Goal: Communication & Community: Answer question/provide support

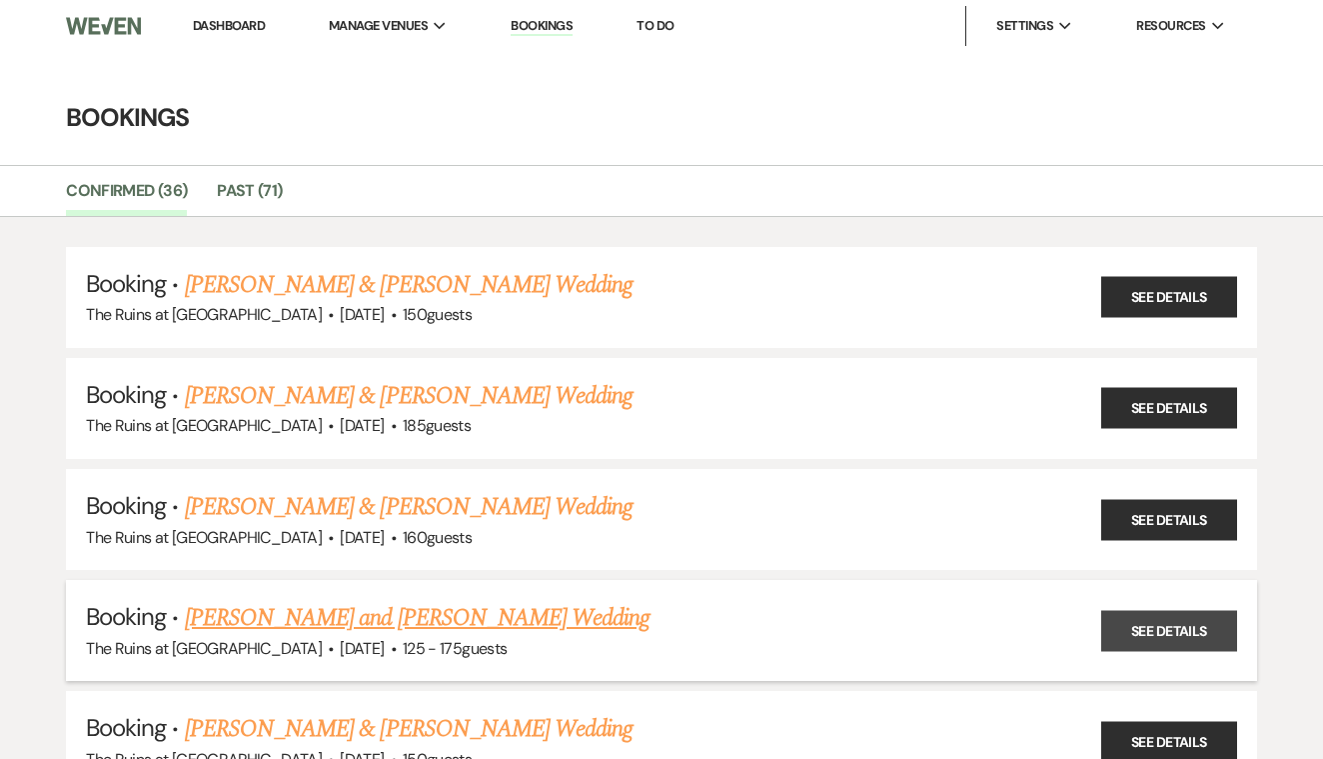
click at [1159, 614] on link "See Details" at bounding box center [1169, 630] width 136 height 41
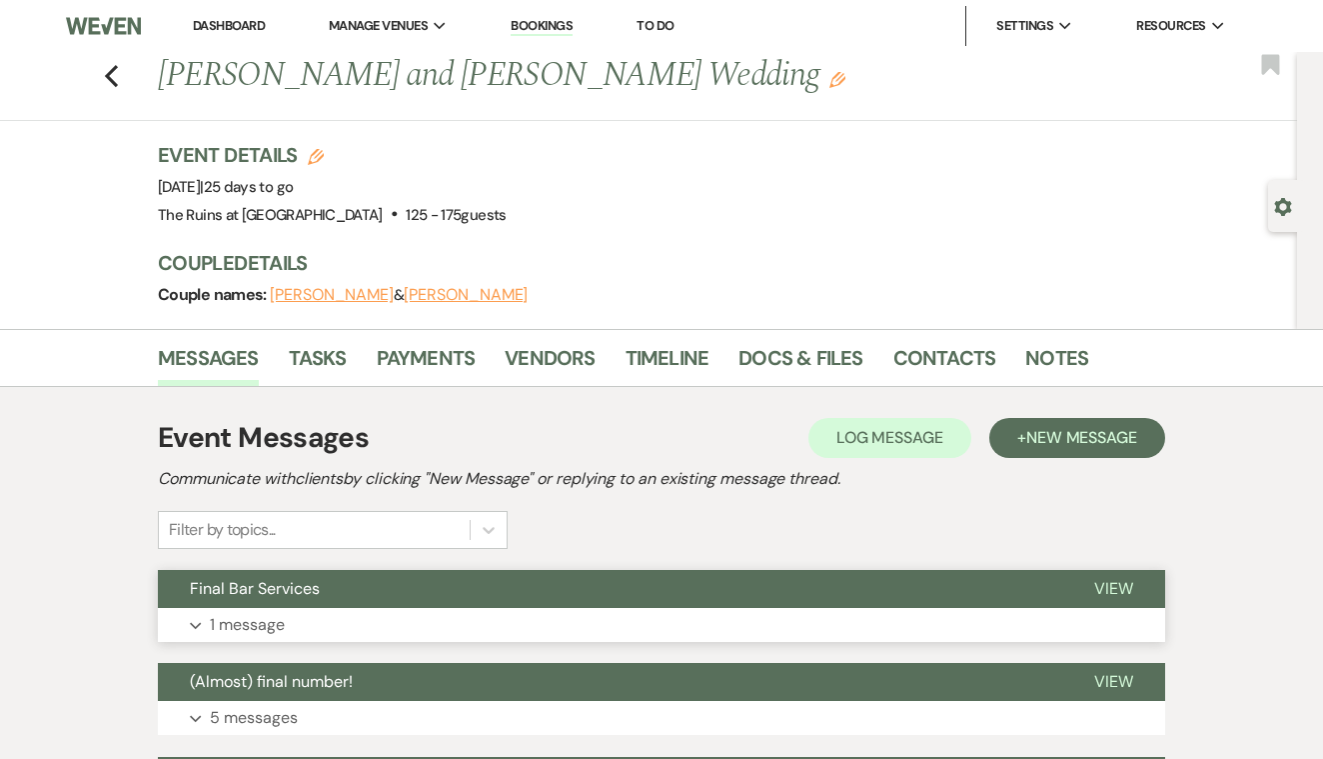
click at [1095, 585] on span "View" at bounding box center [1113, 588] width 39 height 21
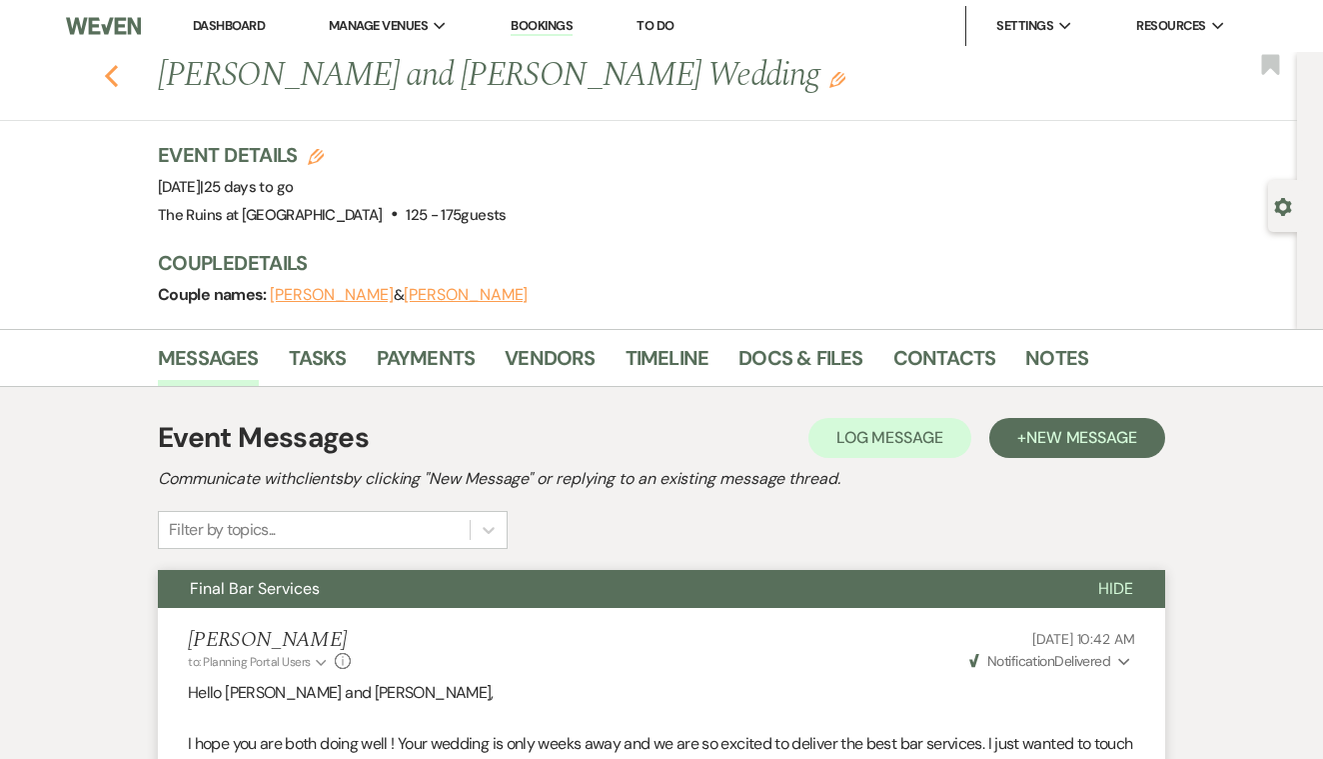
click at [109, 79] on use "button" at bounding box center [111, 76] width 13 height 22
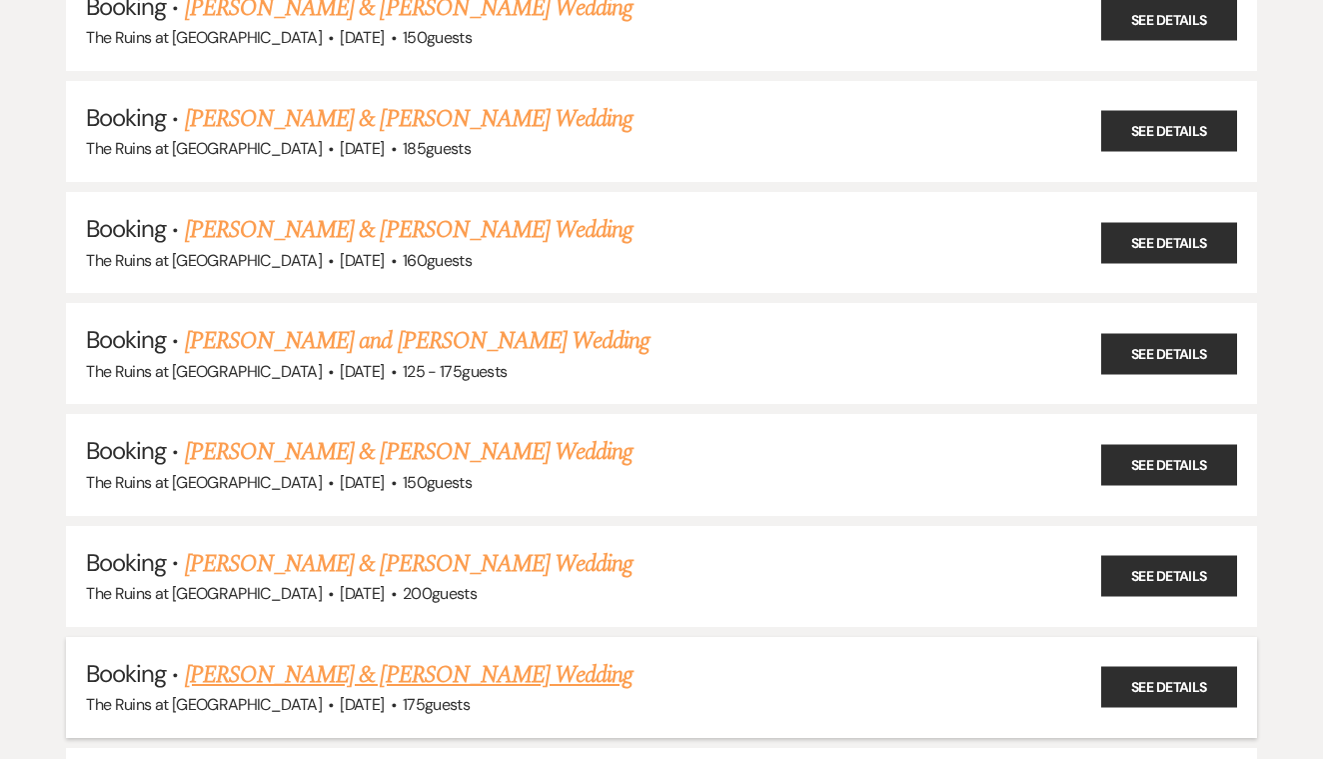
scroll to position [291, 0]
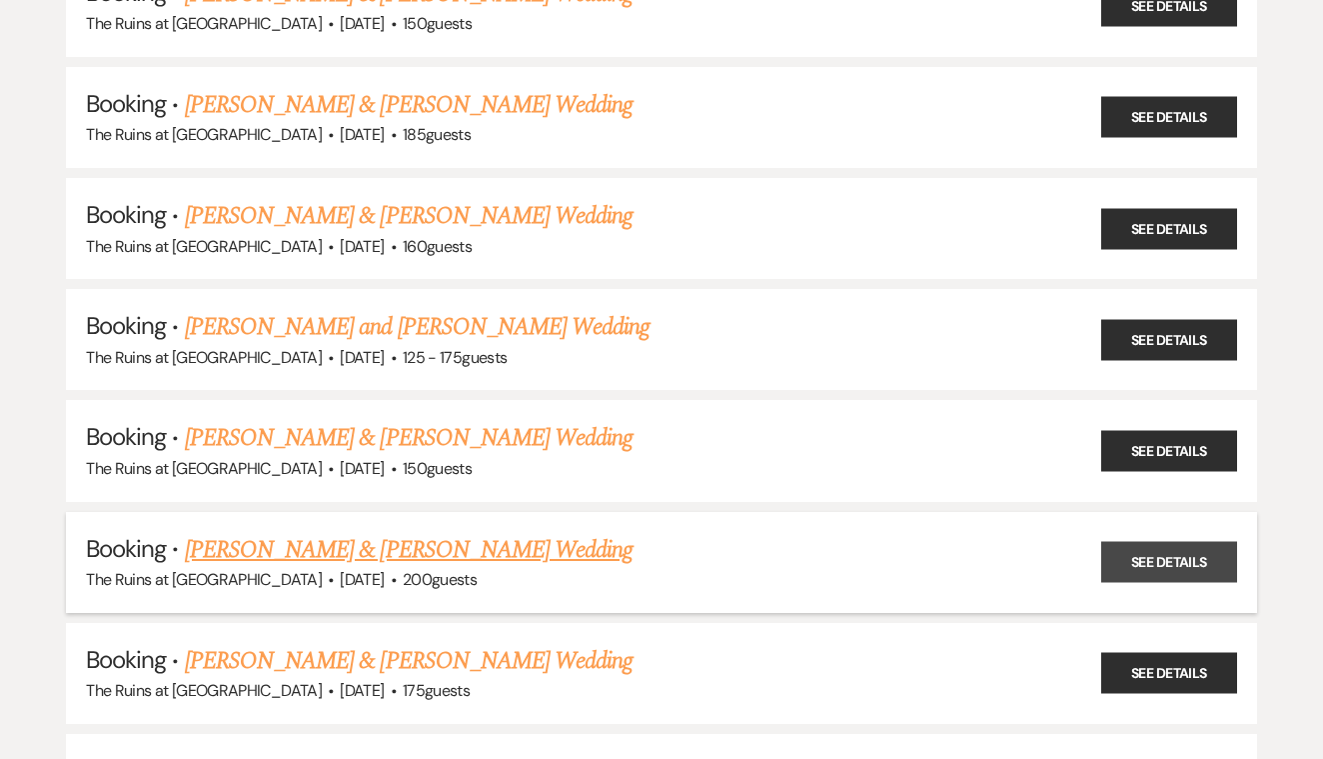
click at [1151, 553] on link "See Details" at bounding box center [1169, 562] width 136 height 41
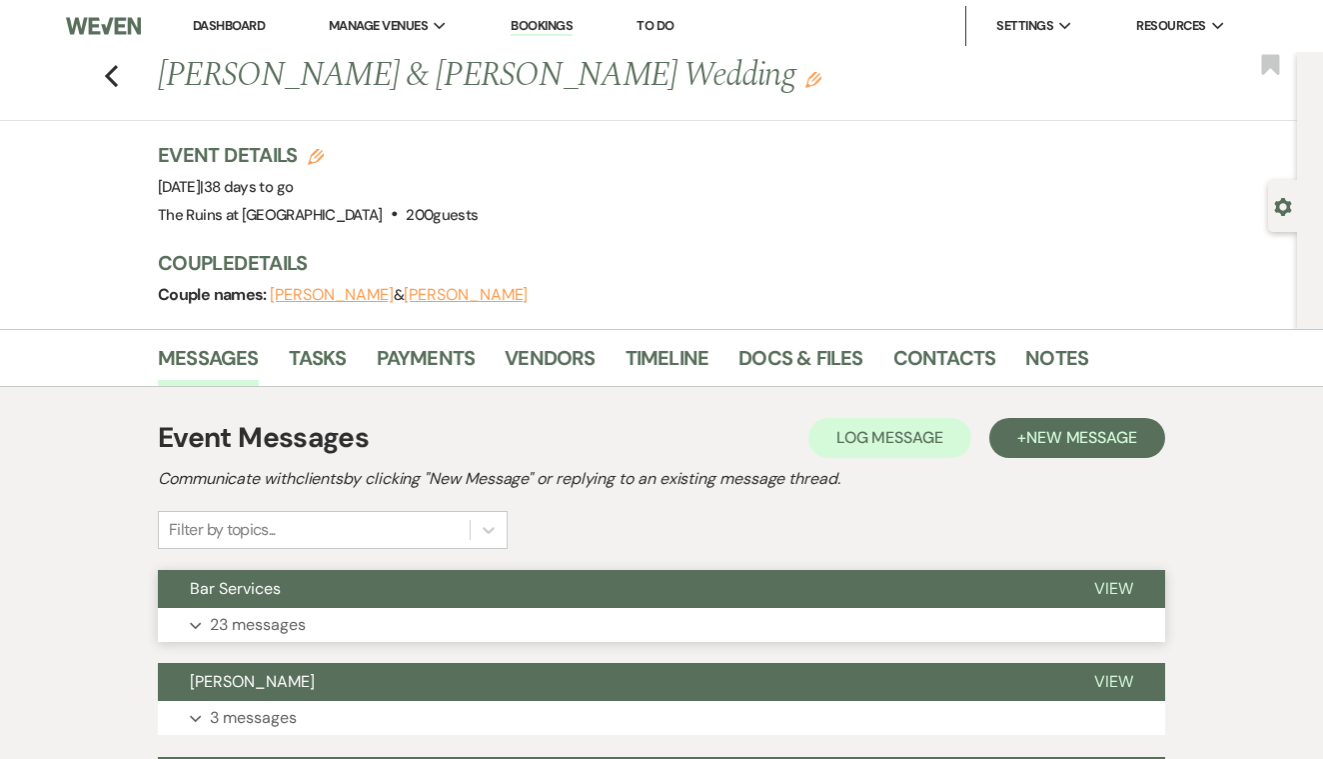
click at [1128, 583] on span "View" at bounding box center [1113, 588] width 39 height 21
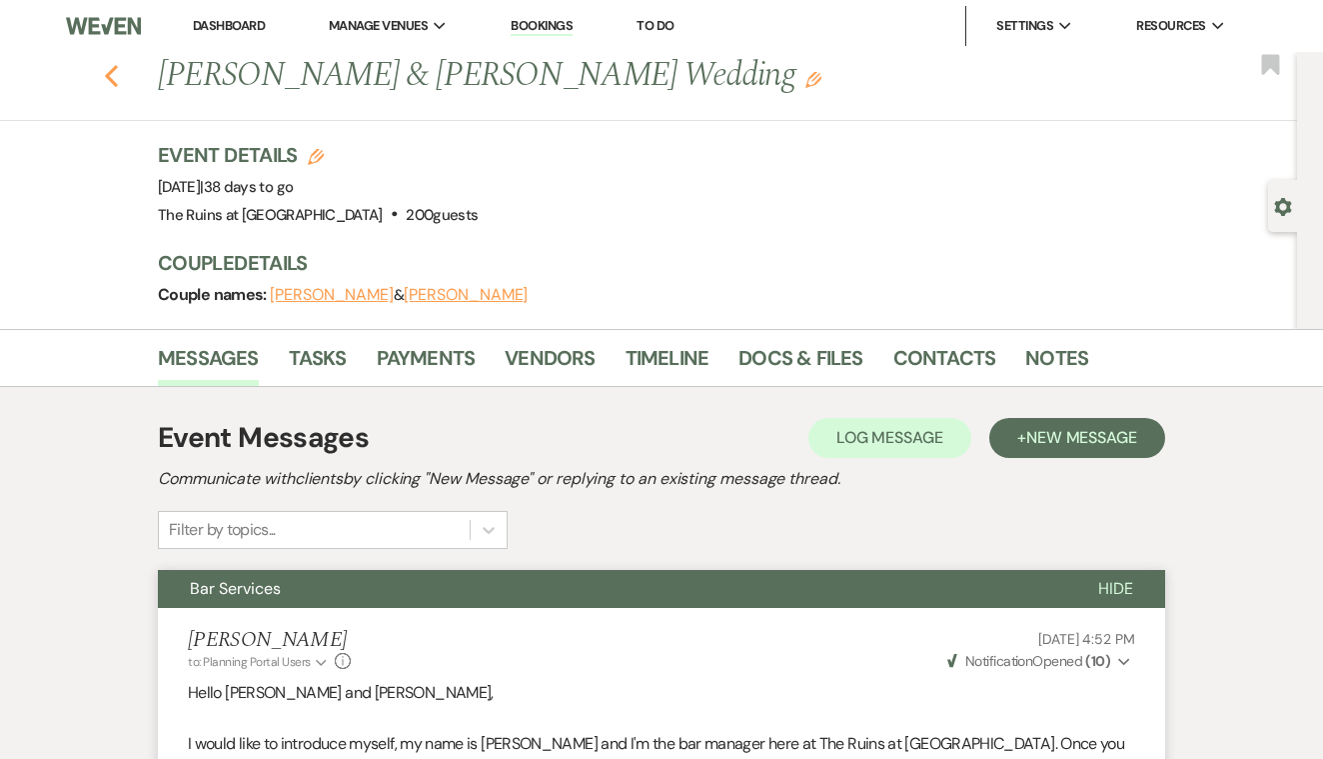
click at [109, 76] on use "button" at bounding box center [111, 76] width 13 height 22
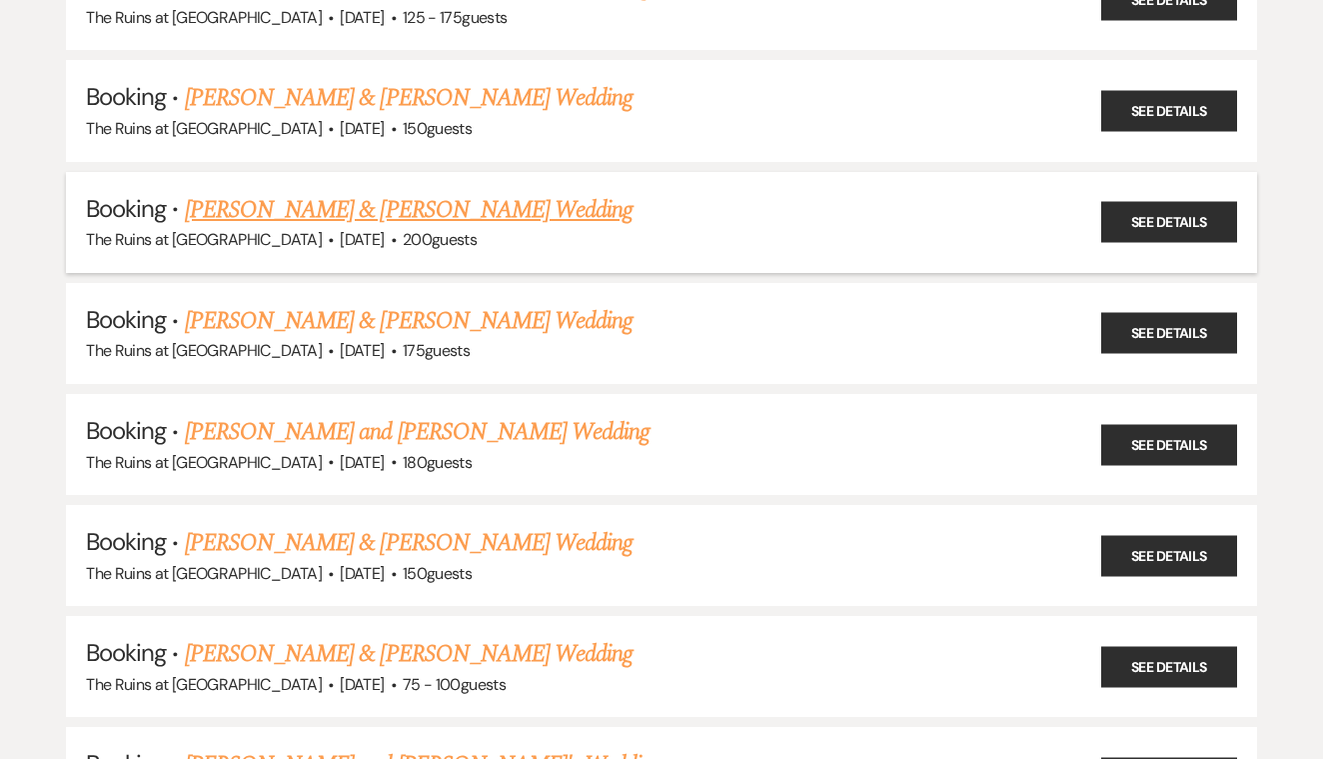
scroll to position [635, 0]
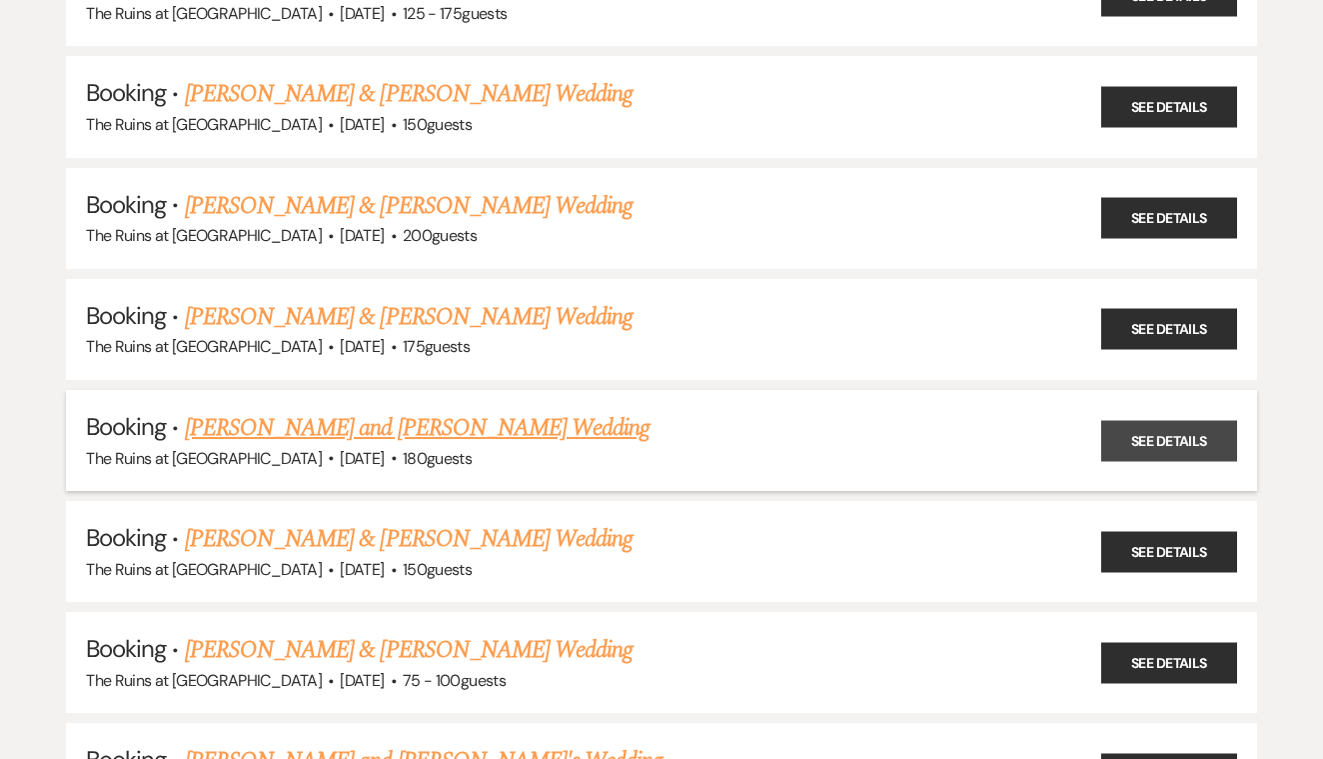
click at [1175, 421] on link "See Details" at bounding box center [1169, 440] width 136 height 41
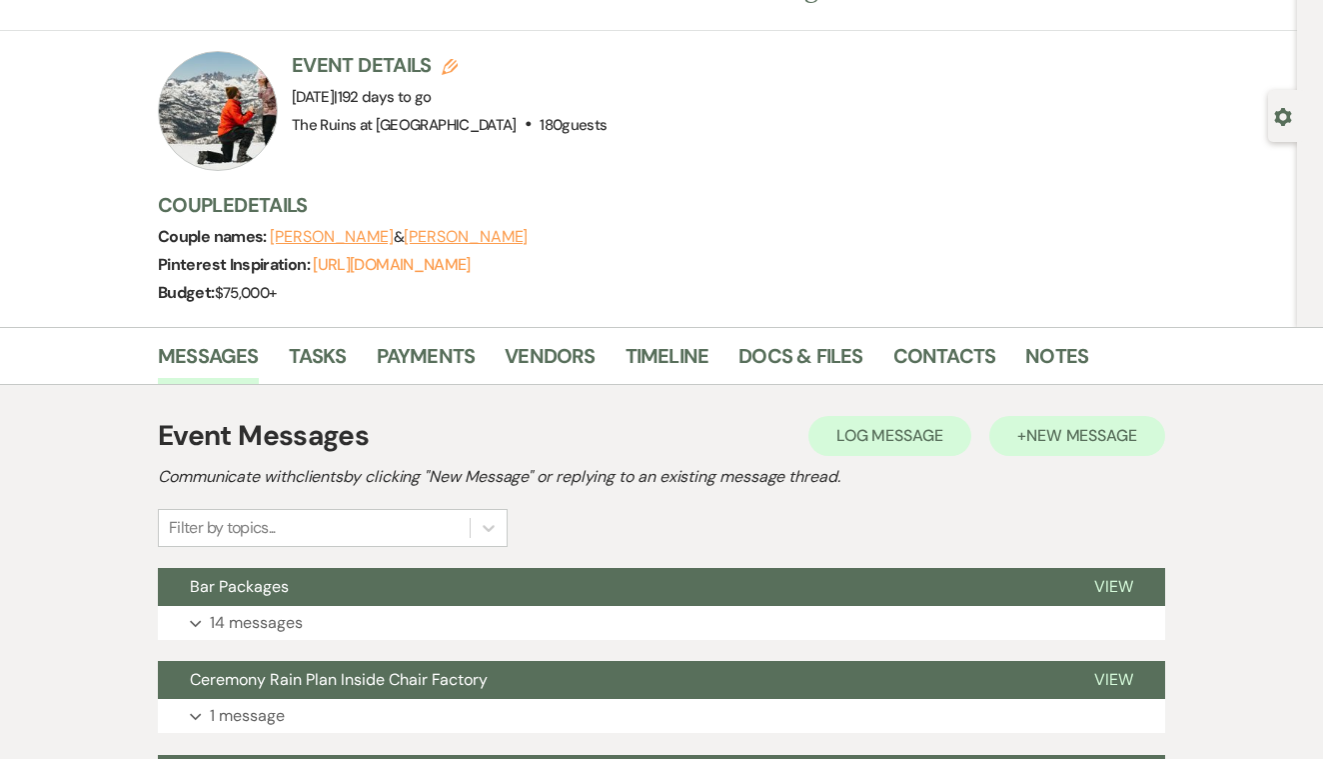
scroll to position [94, 0]
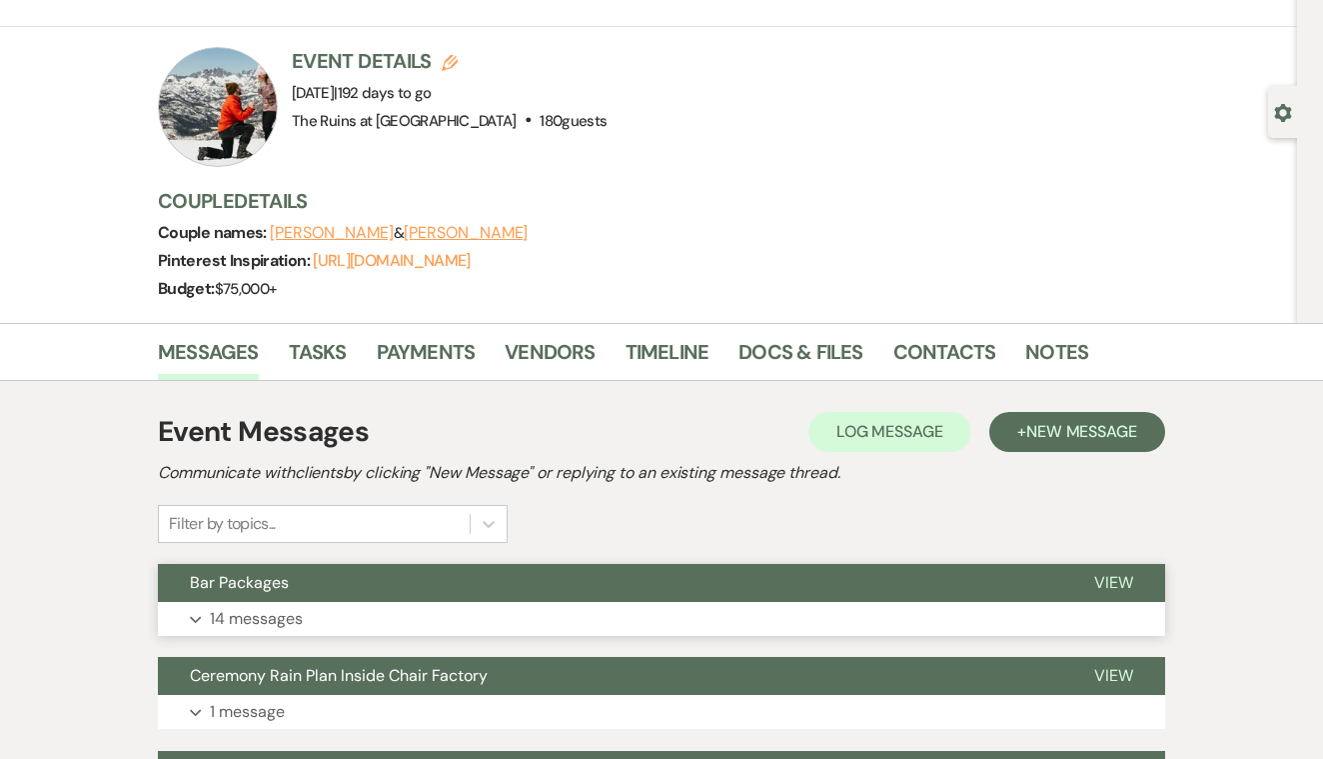
click at [1104, 575] on span "View" at bounding box center [1113, 582] width 39 height 21
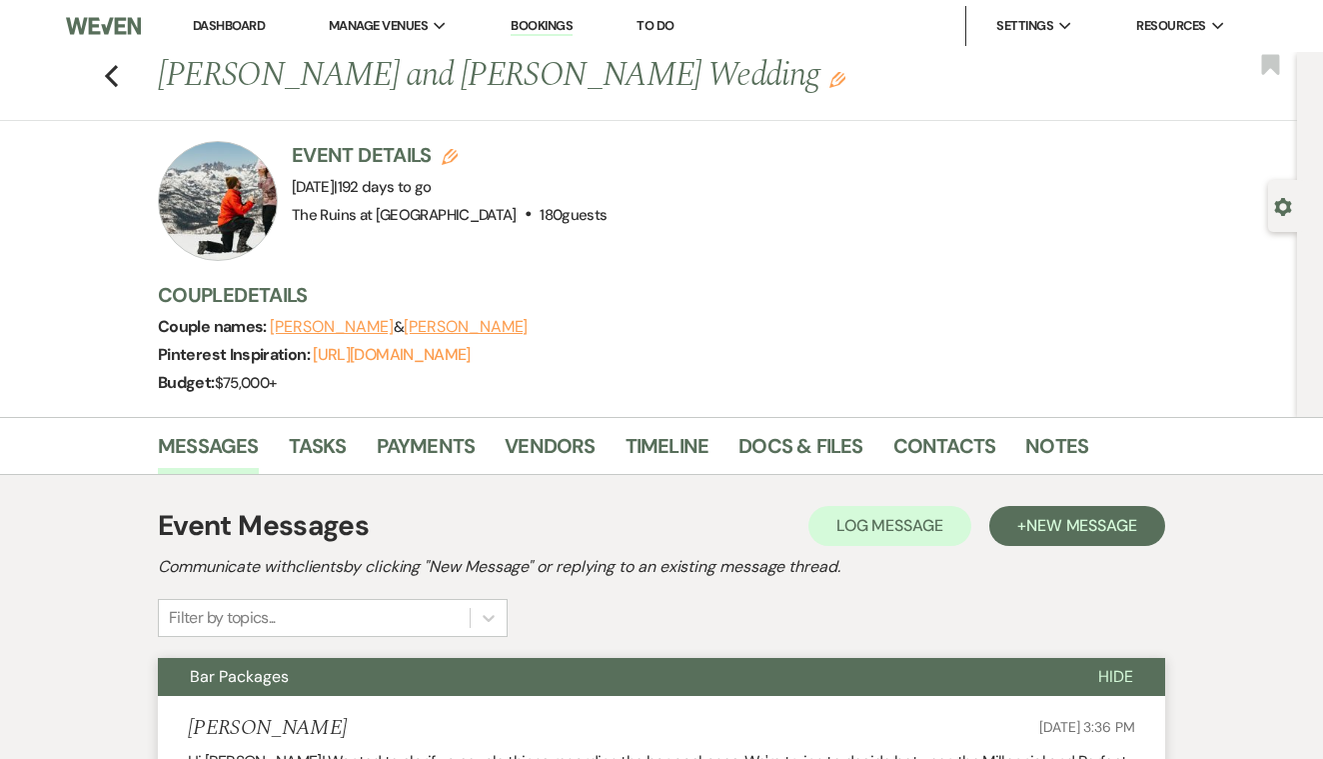
scroll to position [0, 0]
click at [108, 74] on use "button" at bounding box center [111, 76] width 13 height 22
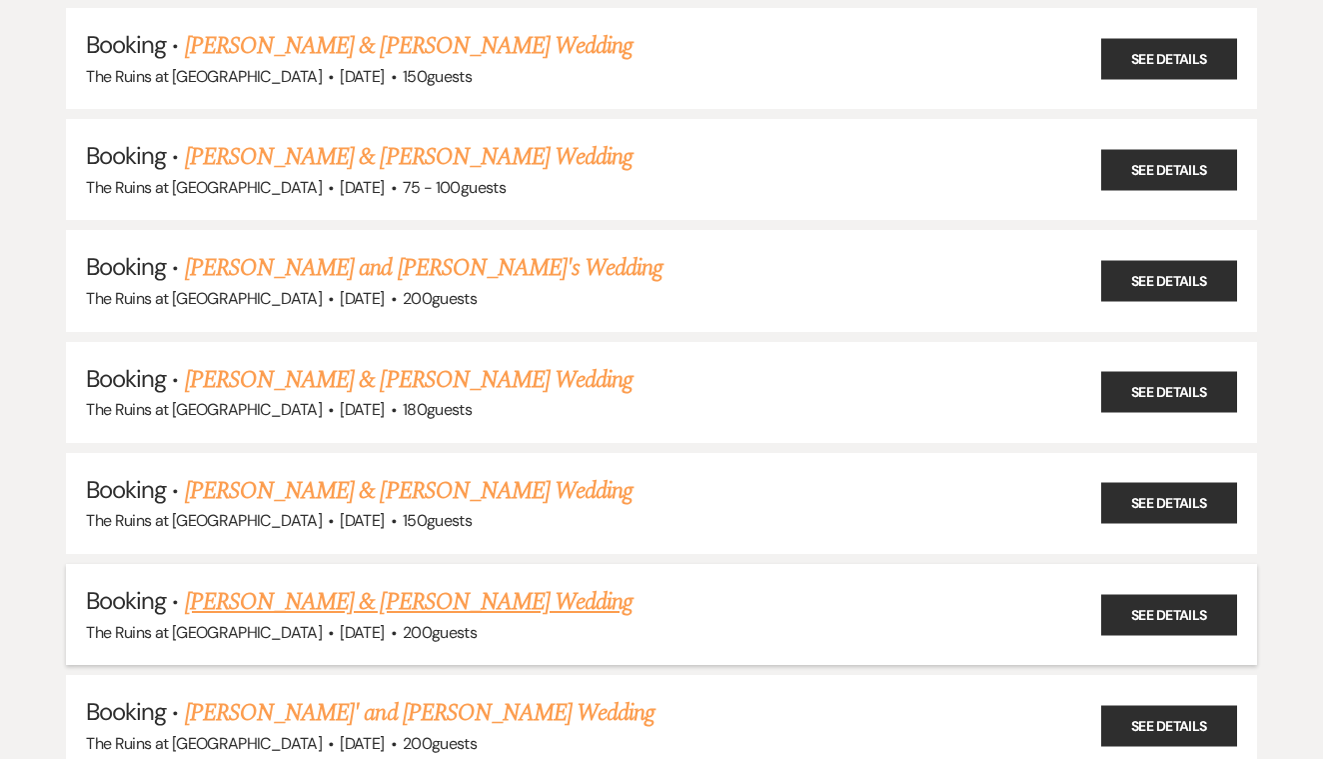
scroll to position [1134, 0]
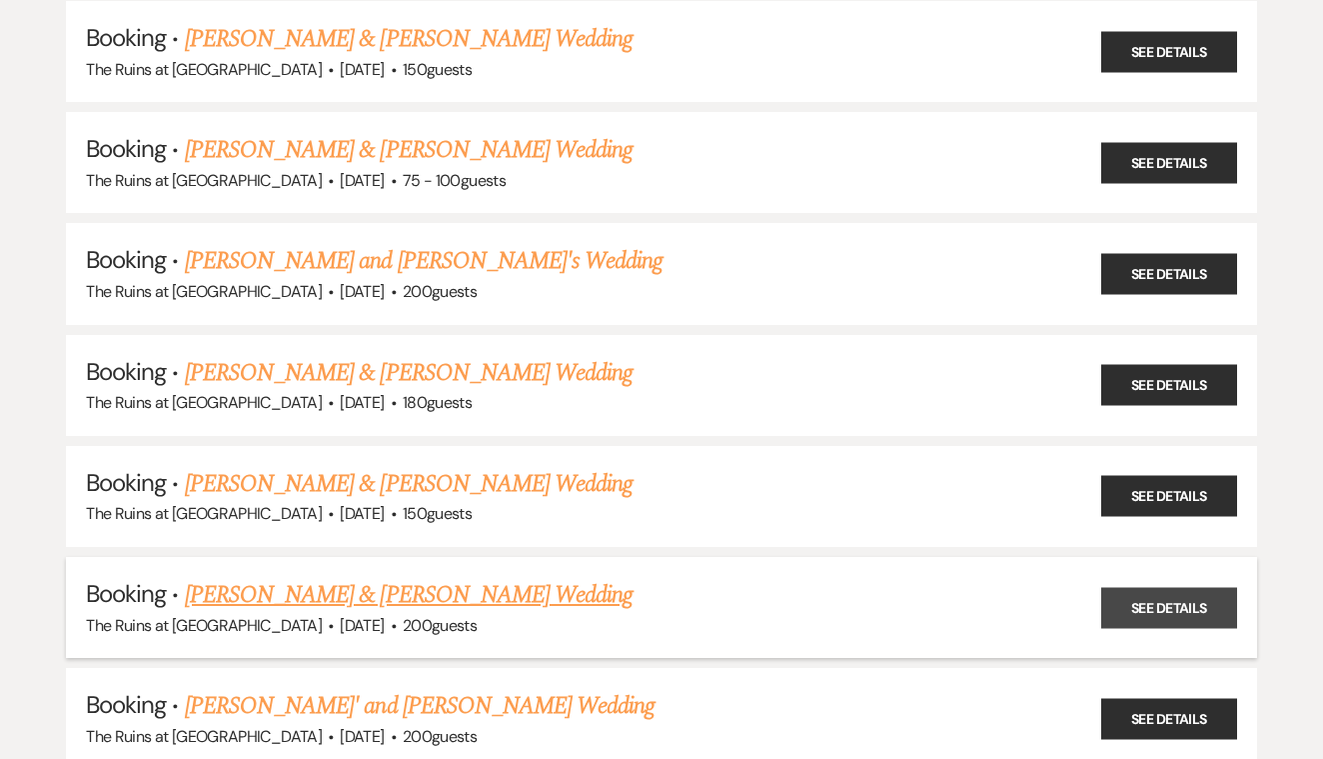
click at [1160, 587] on link "See Details" at bounding box center [1169, 607] width 136 height 41
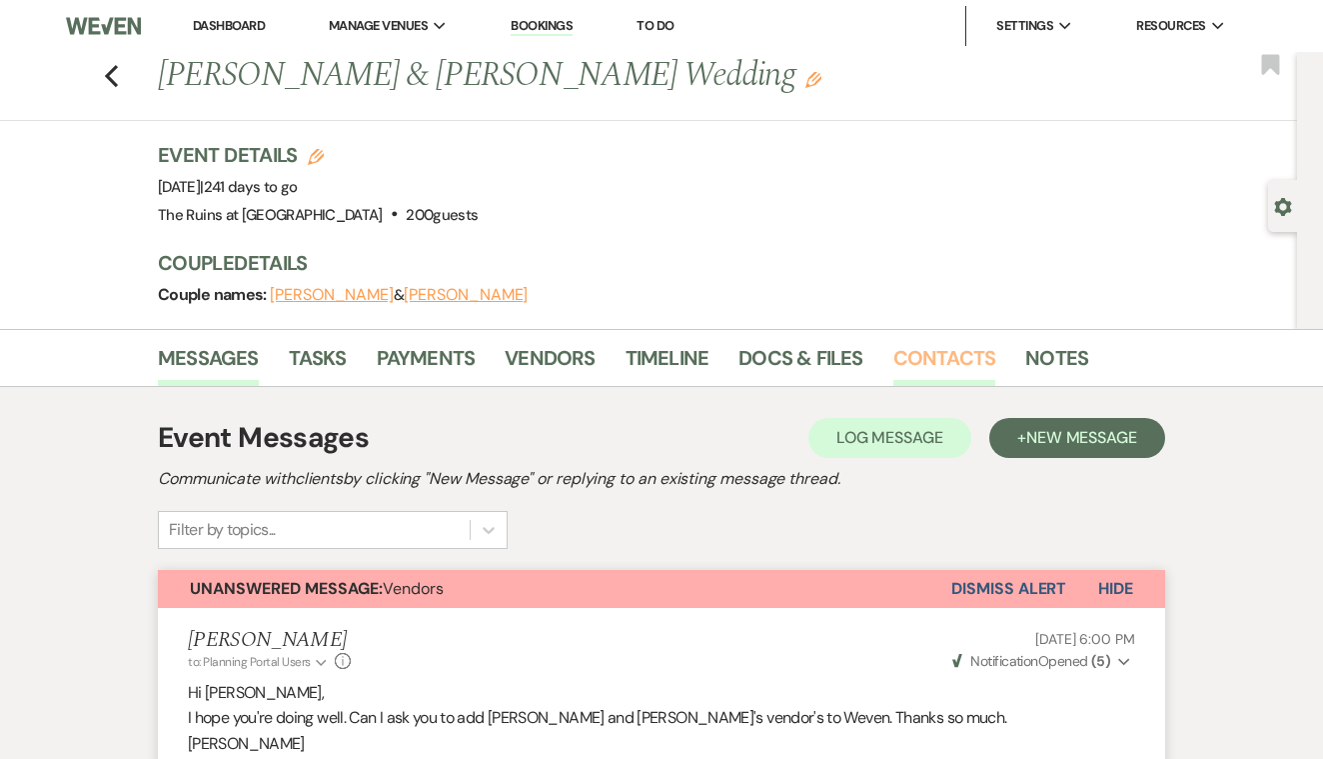
click at [945, 349] on link "Contacts" at bounding box center [945, 364] width 103 height 44
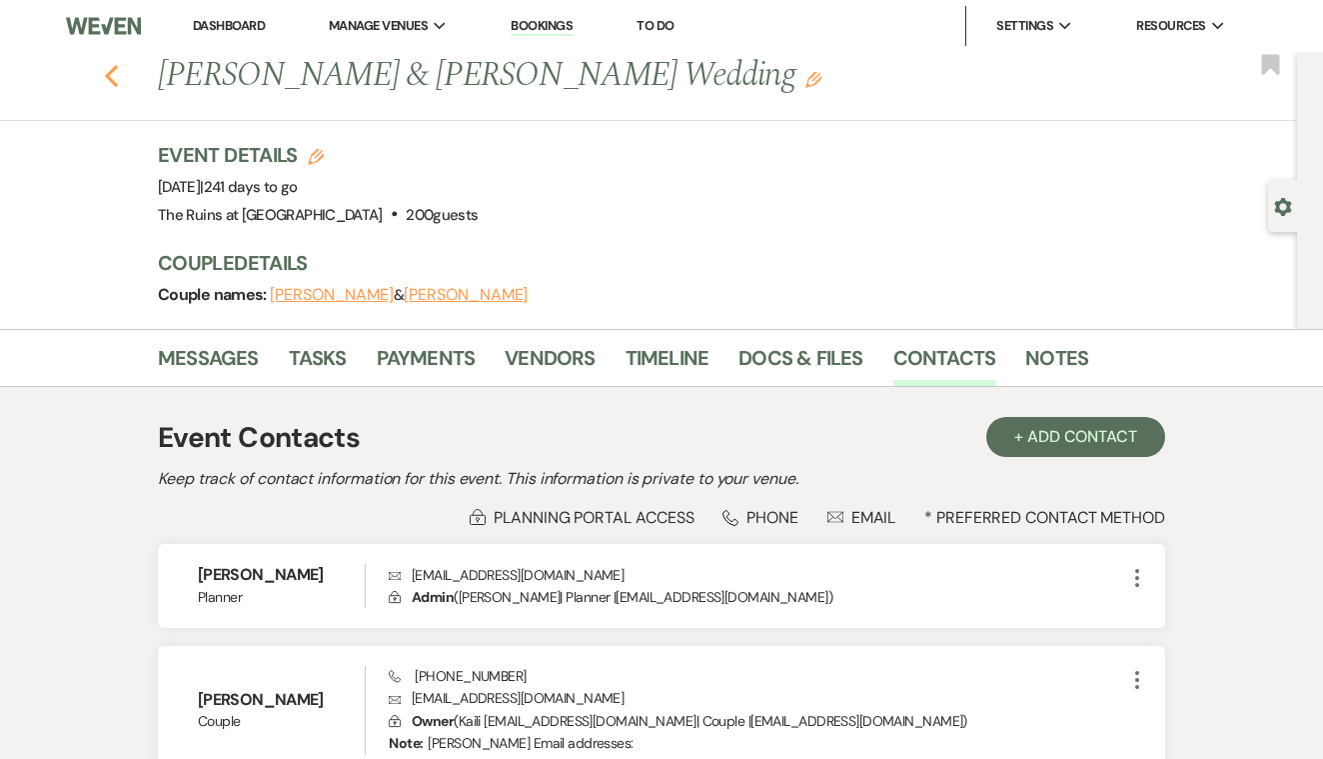
click at [110, 75] on icon "Previous" at bounding box center [111, 76] width 15 height 24
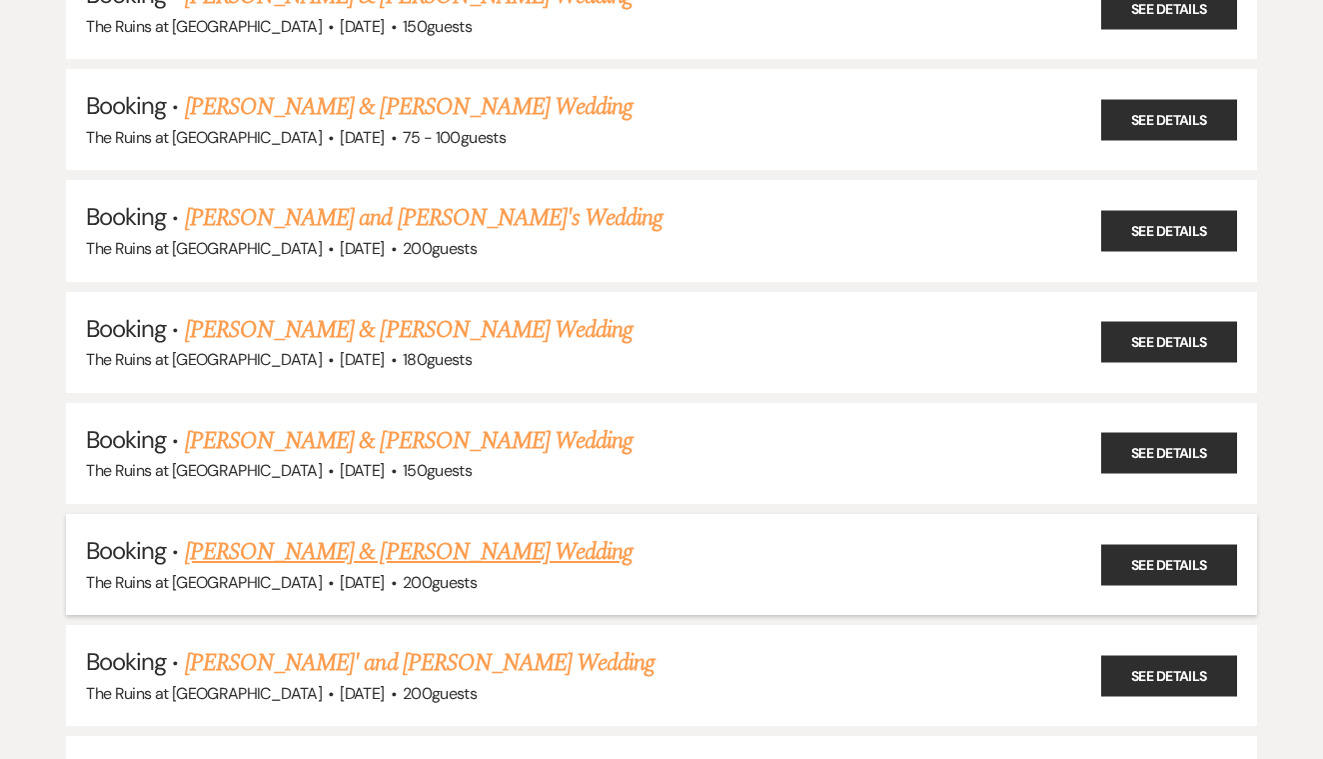
scroll to position [1192, 0]
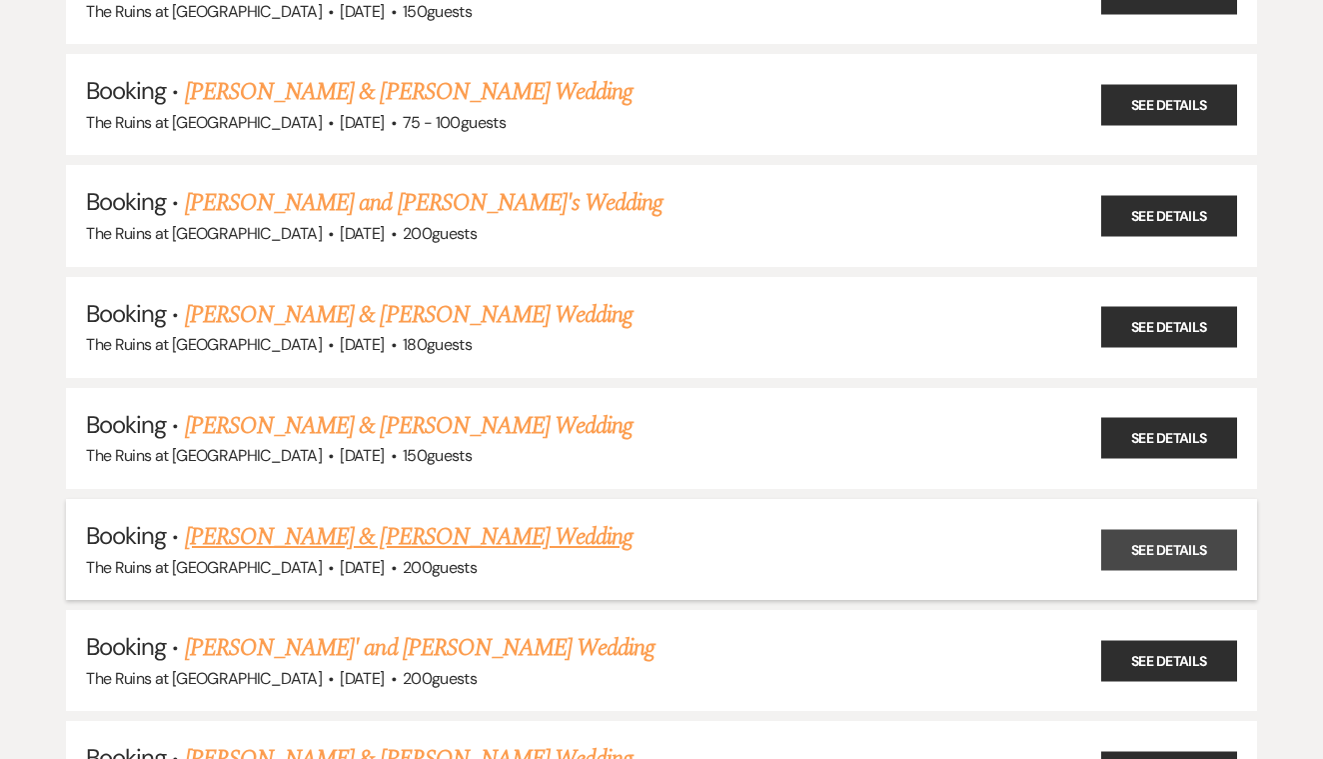
click at [1140, 529] on link "See Details" at bounding box center [1169, 549] width 136 height 41
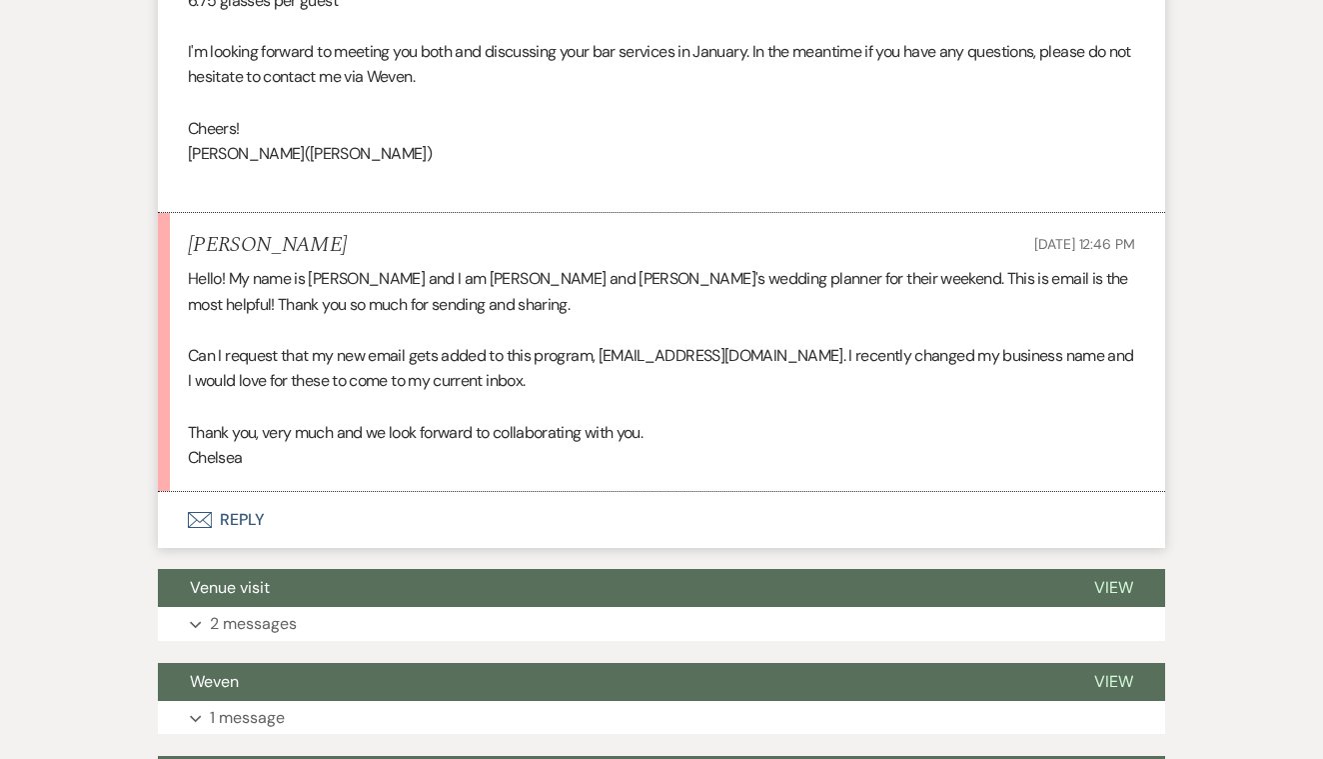
scroll to position [1439, 0]
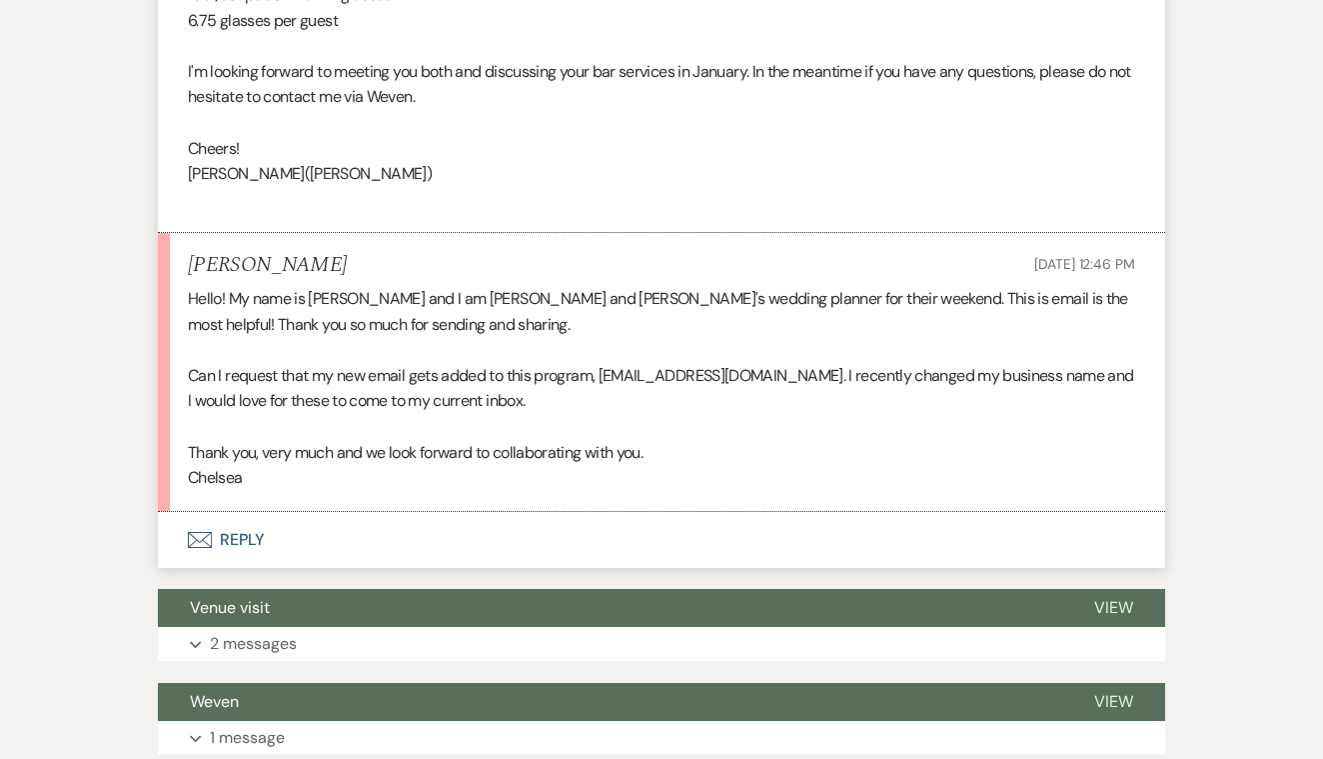
click at [252, 518] on button "Envelope Reply" at bounding box center [661, 540] width 1007 height 56
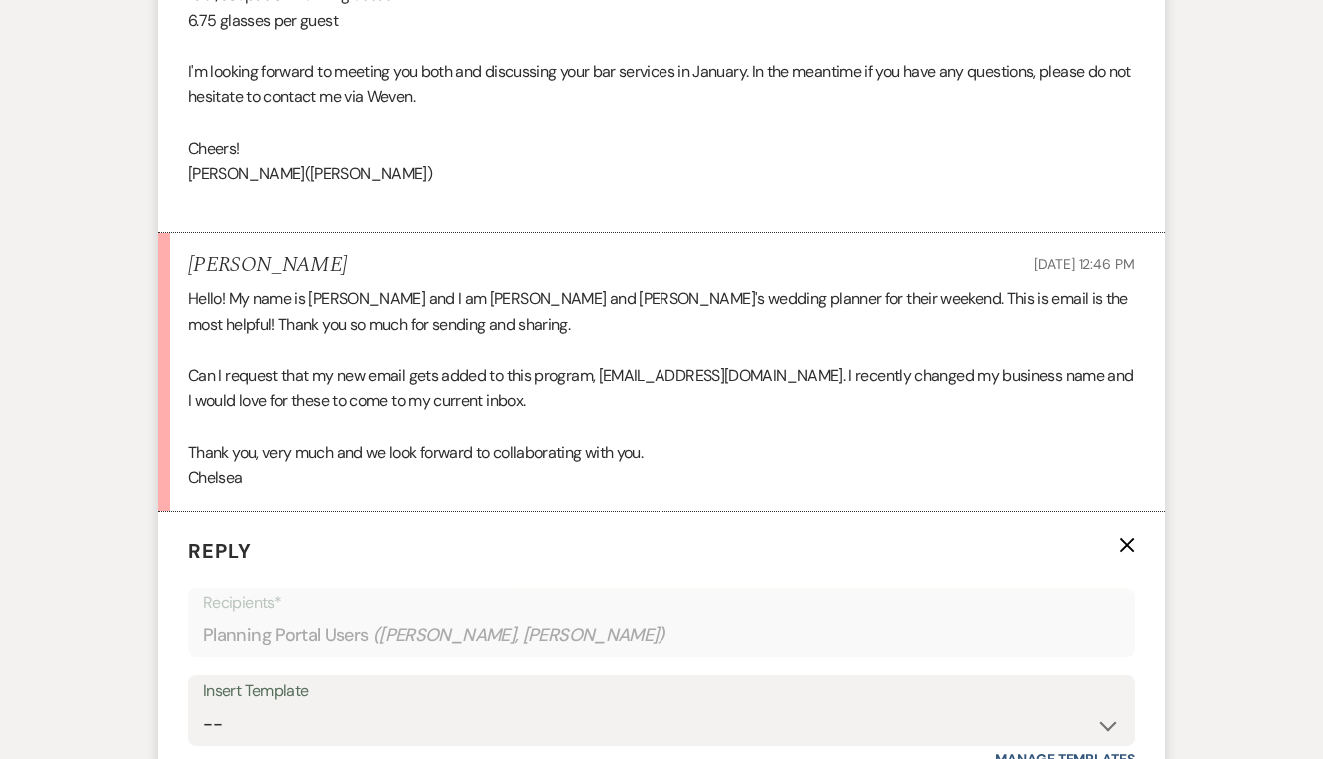
scroll to position [1754, 0]
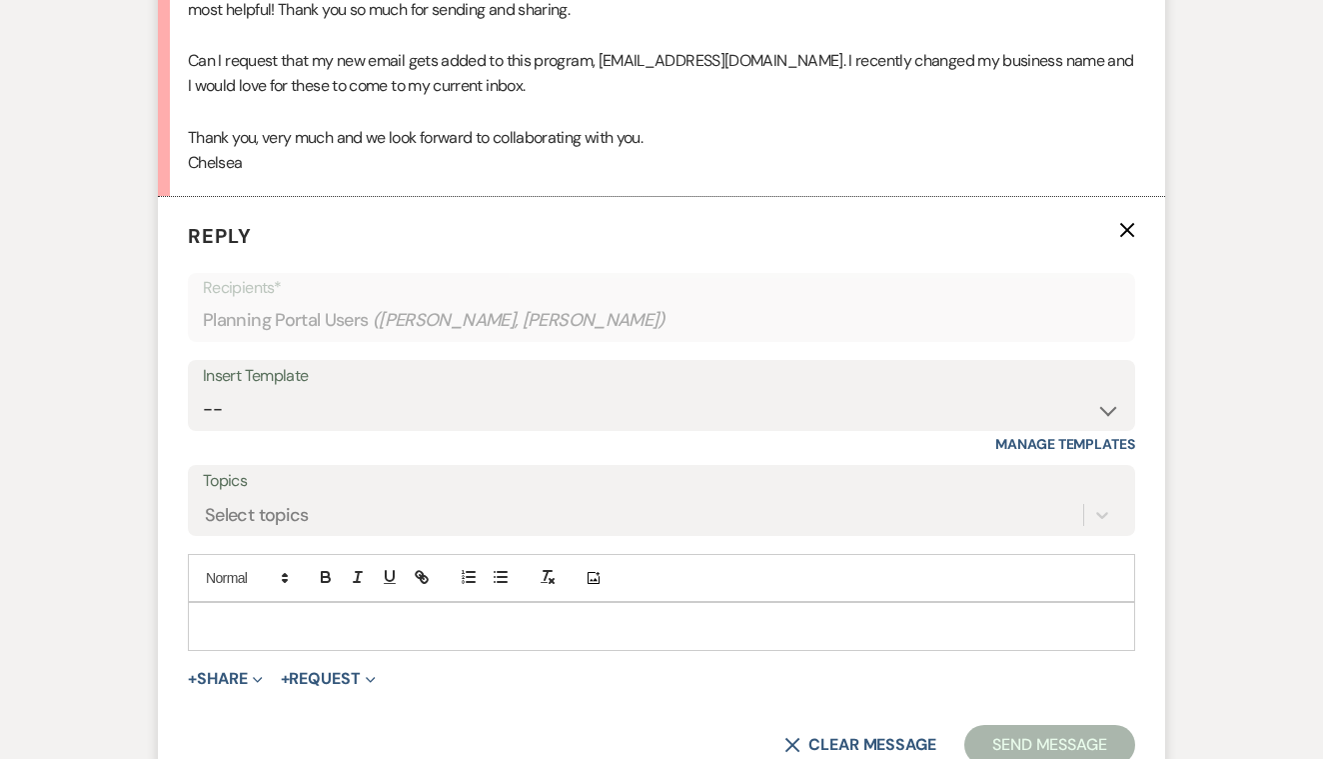
click at [287, 615] on p at bounding box center [662, 626] width 916 height 22
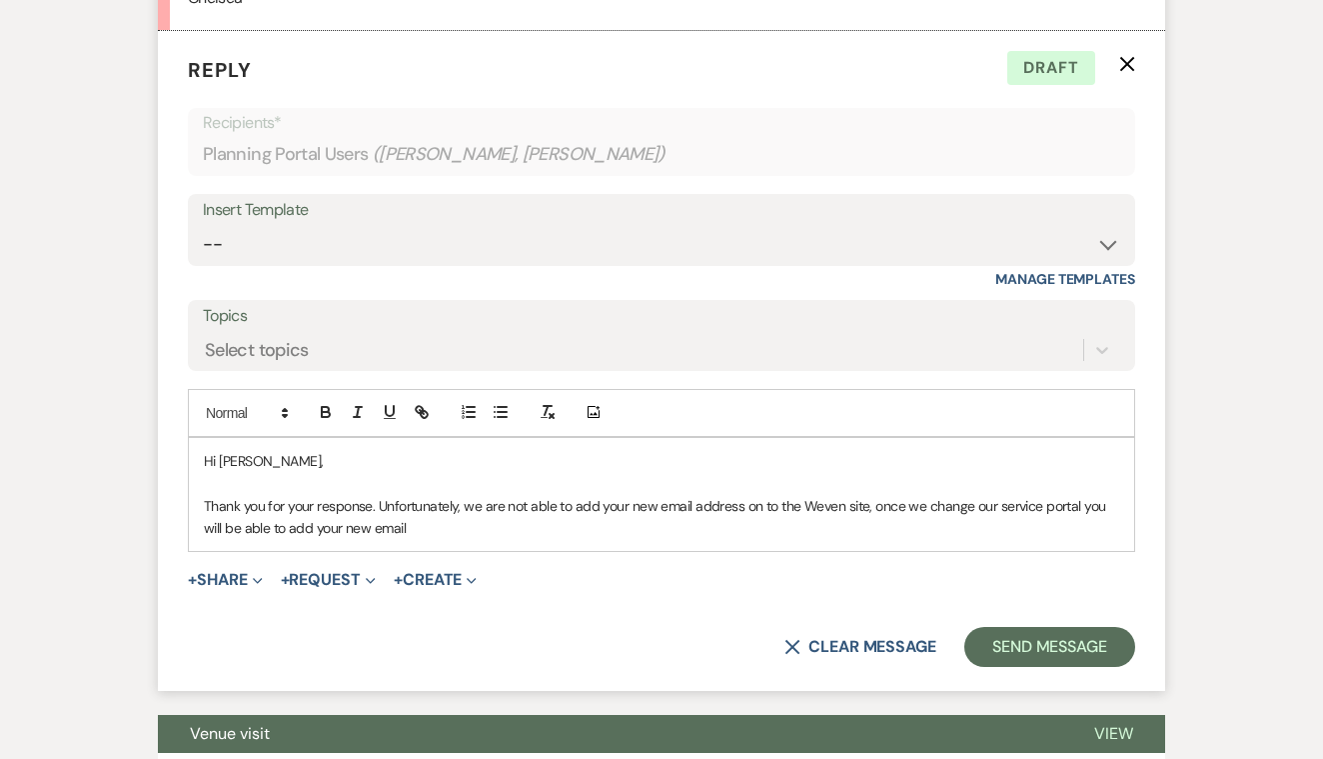
scroll to position [2584, 0]
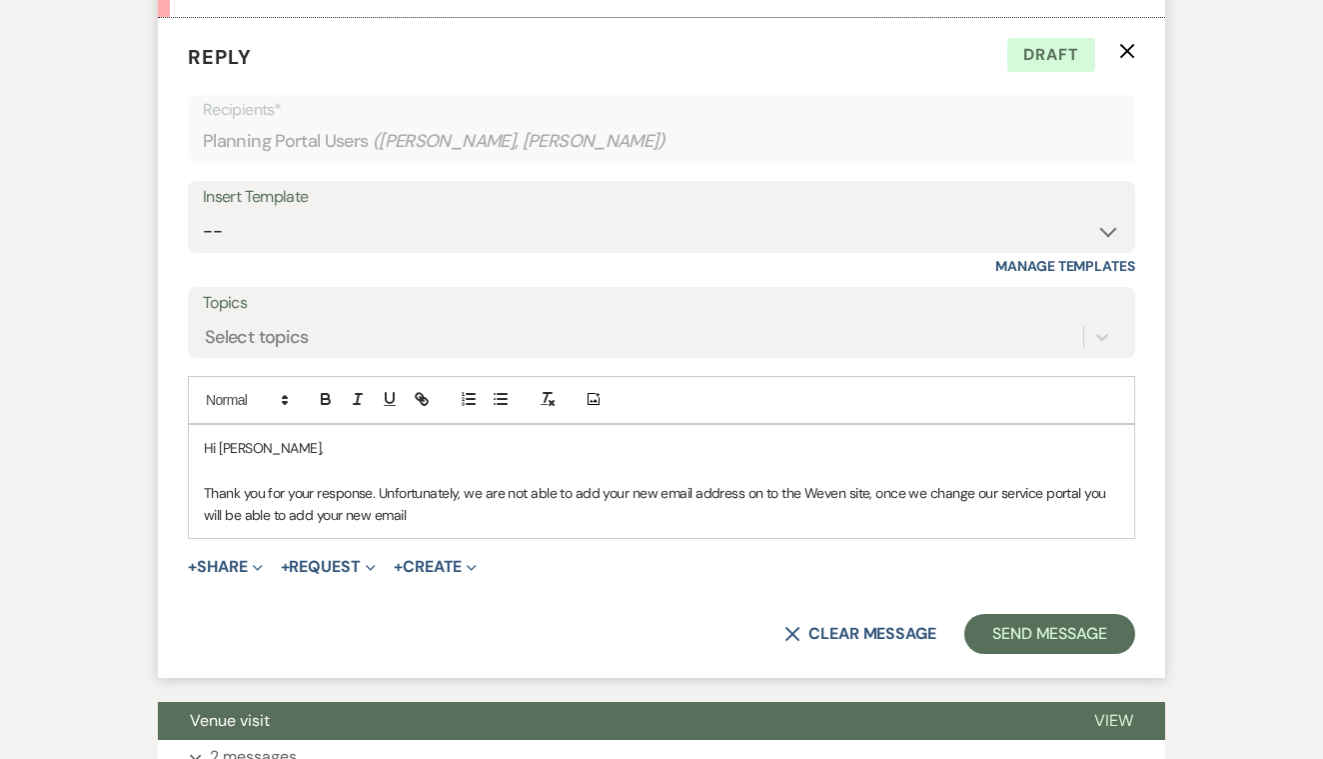
click at [203, 448] on div "Hi [PERSON_NAME], Thank you for your response. Unfortunately, we are not able t…" at bounding box center [661, 482] width 945 height 114
click at [424, 482] on p "Thank you for your response. Unfortunately, we are not able to add your new ema…" at bounding box center [662, 504] width 916 height 45
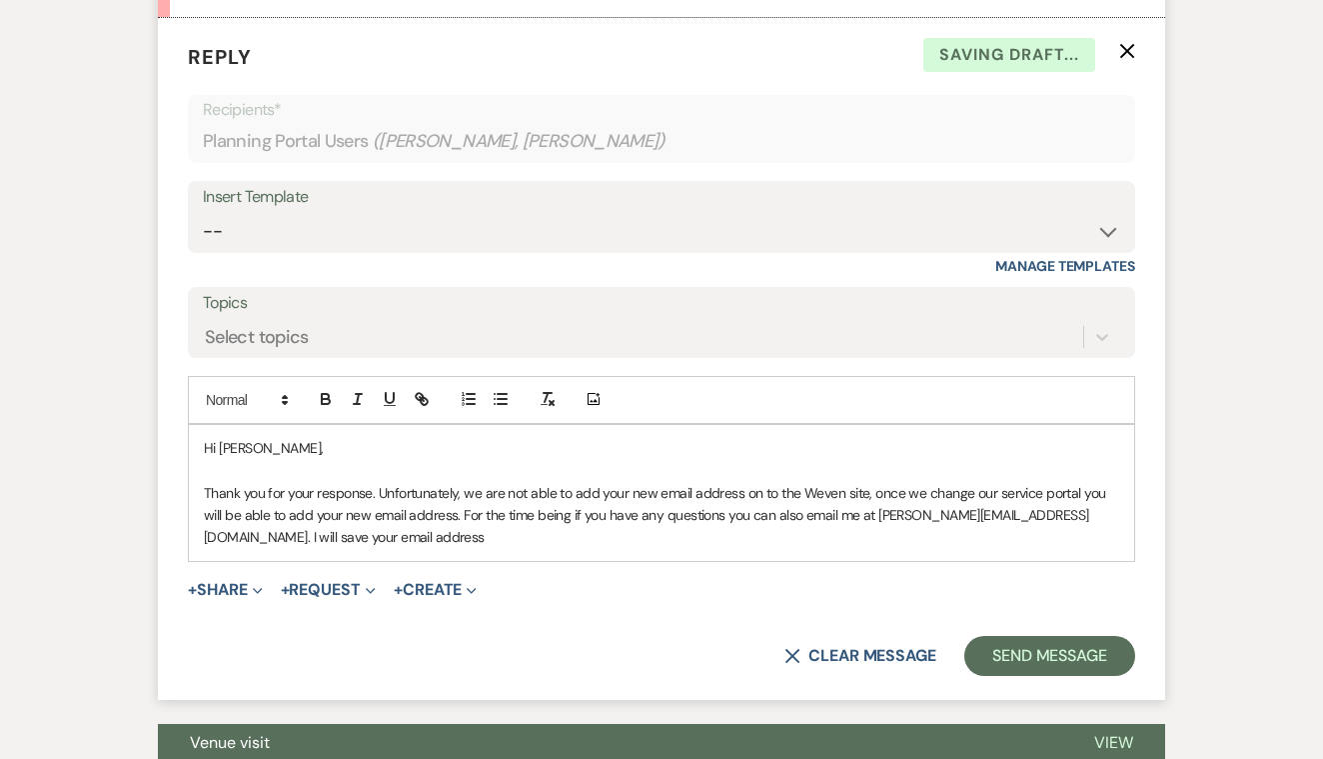
click at [234, 497] on p "Thank you for your response. Unfortunately, we are not able to add your new ema…" at bounding box center [662, 515] width 916 height 67
click at [351, 497] on p "Thank you for your response. Unfortunately, we are not able to add your new ema…" at bounding box center [662, 515] width 916 height 67
click at [1095, 482] on p "Thank you for your response. Unfortunately, we are not able to add your new ema…" at bounding box center [662, 515] width 916 height 67
click at [440, 496] on p "Thank you for your response. Unfortunately, we are not able to add your new ema…" at bounding box center [662, 515] width 916 height 67
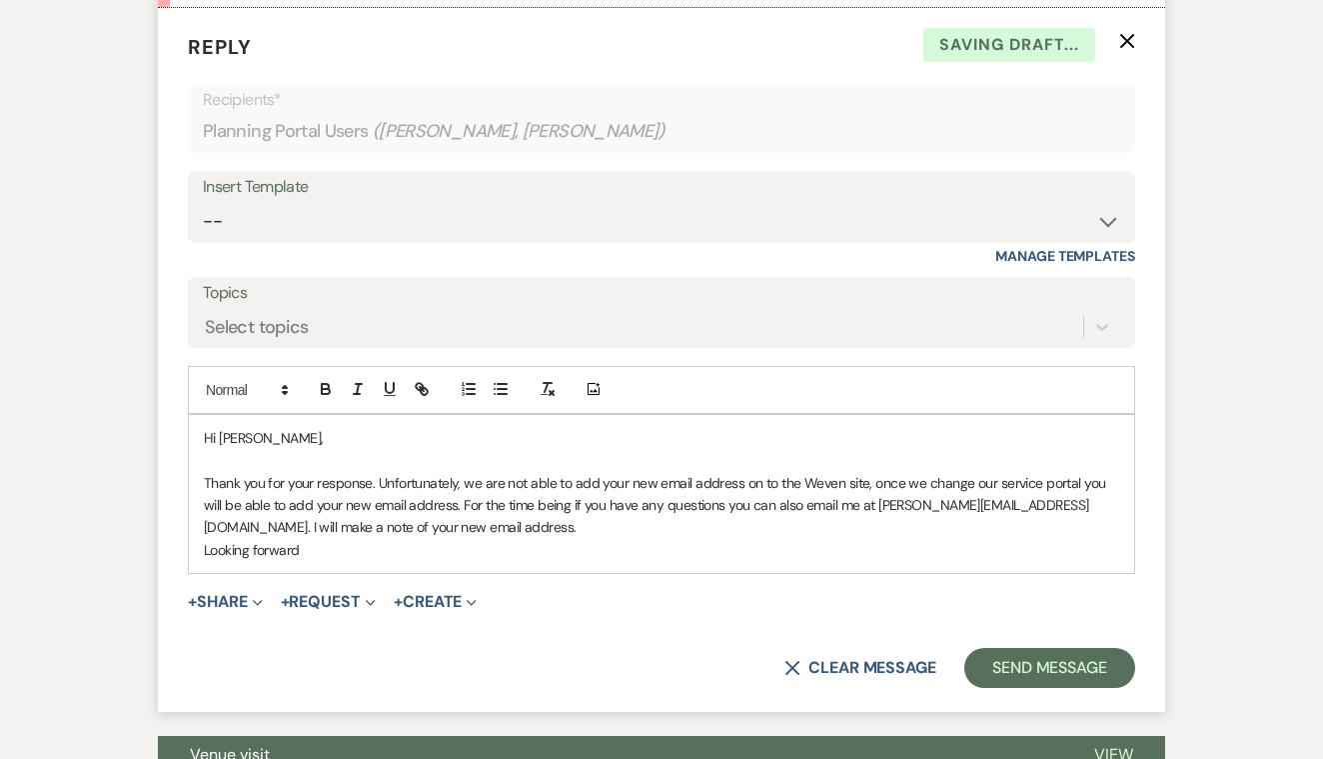
scroll to position [2597, 0]
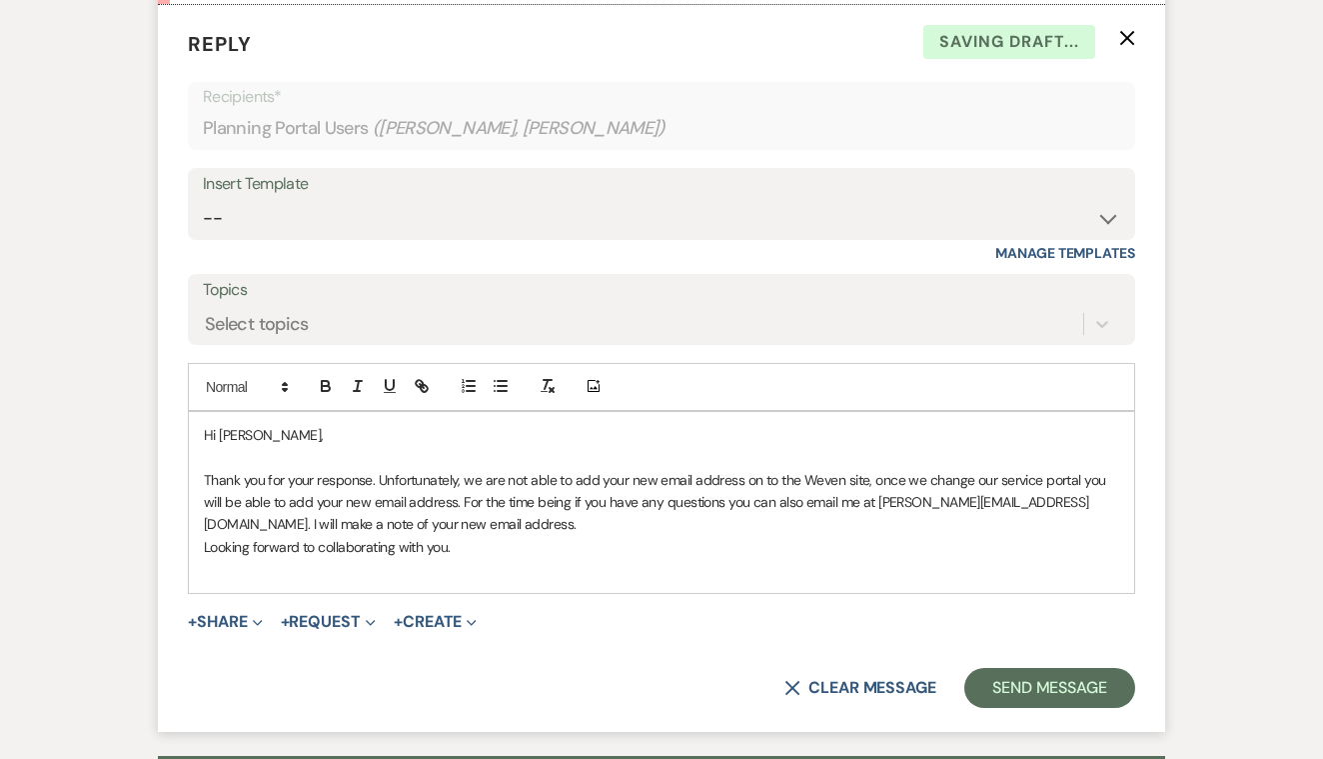
click at [405, 492] on p "Thank you for your response. Unfortunately, we are not able to add your new ema…" at bounding box center [662, 502] width 916 height 67
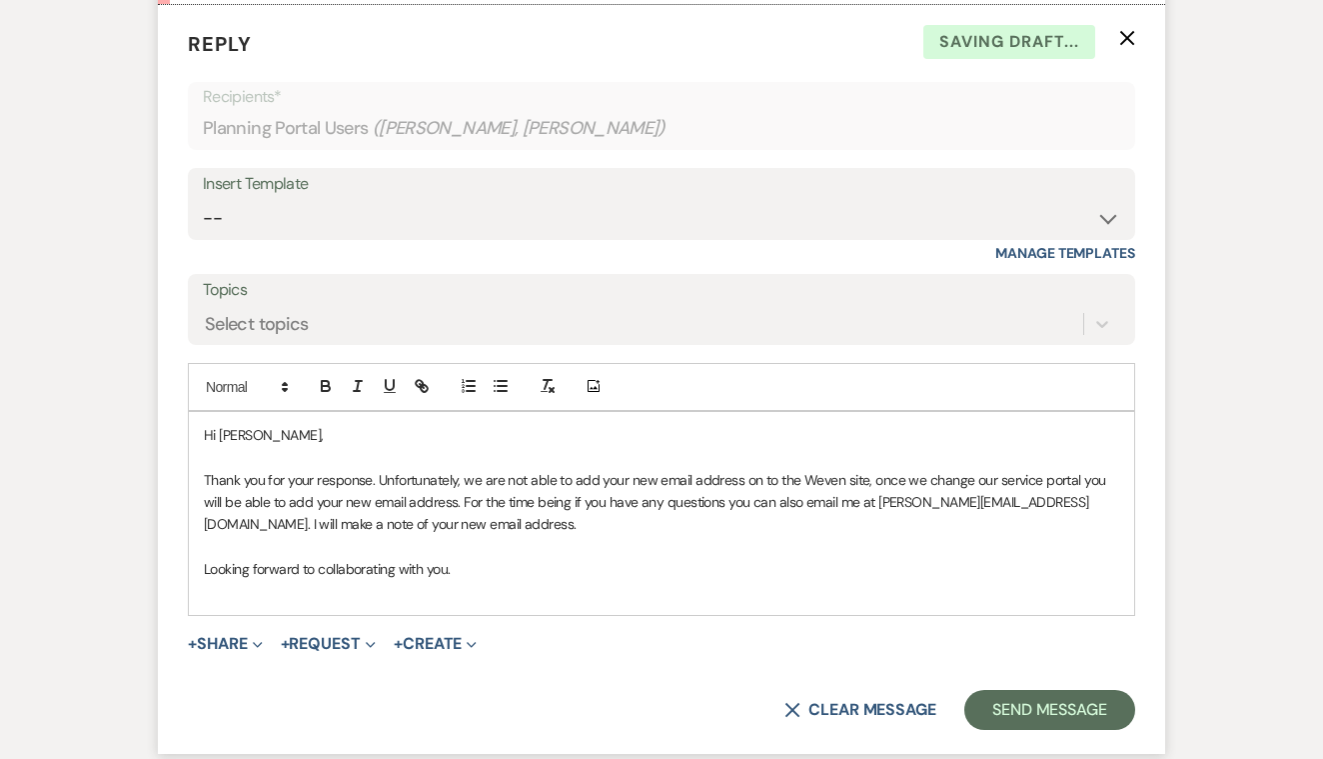
click at [475, 558] on p "Looking forward to collaborating with you." at bounding box center [662, 569] width 916 height 22
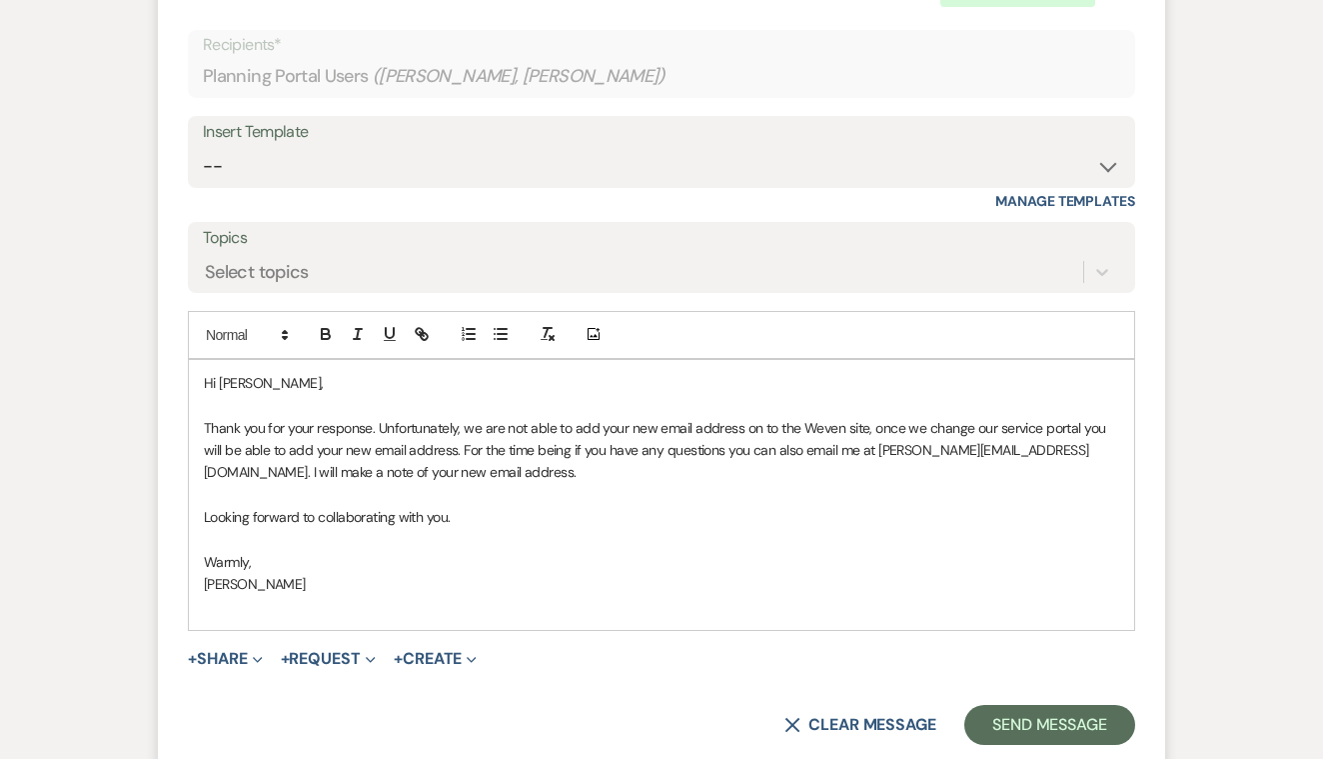
scroll to position [2652, 0]
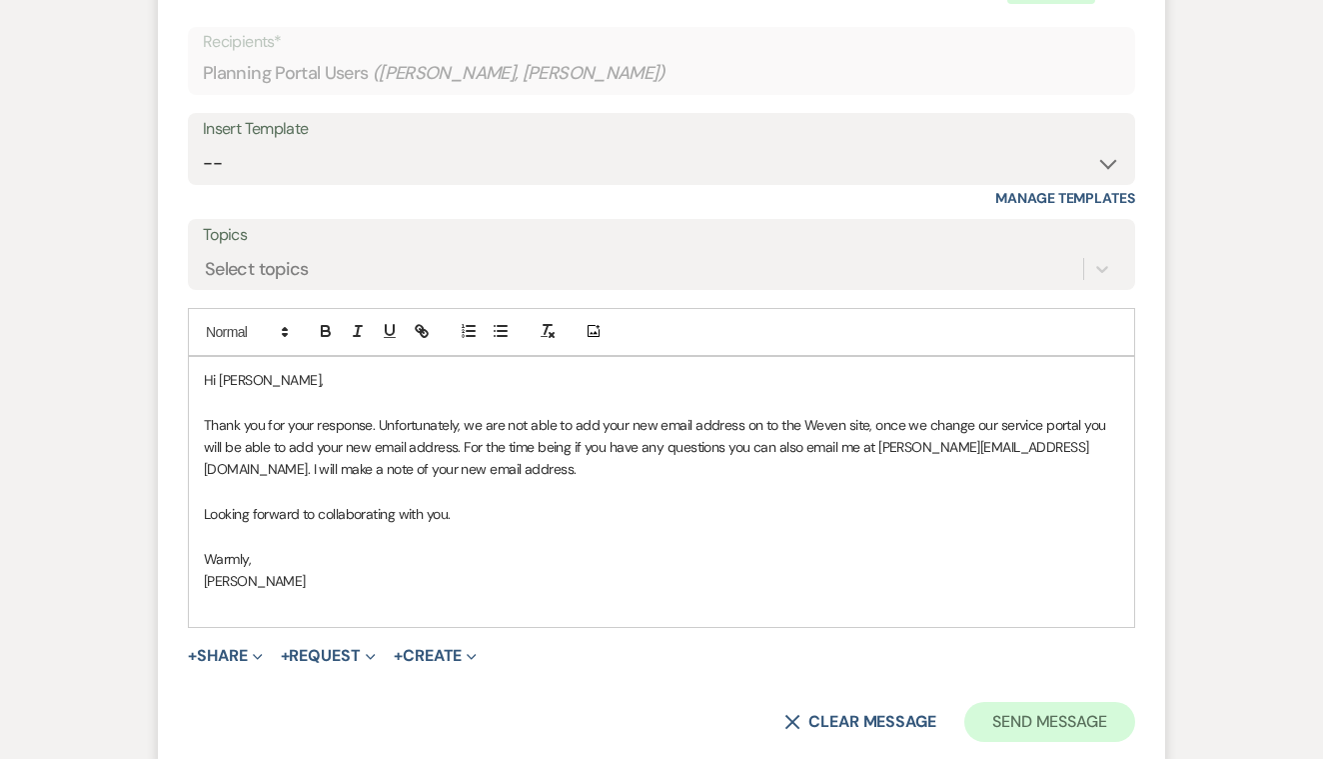
click at [1019, 702] on button "Send Message" at bounding box center [1049, 722] width 171 height 40
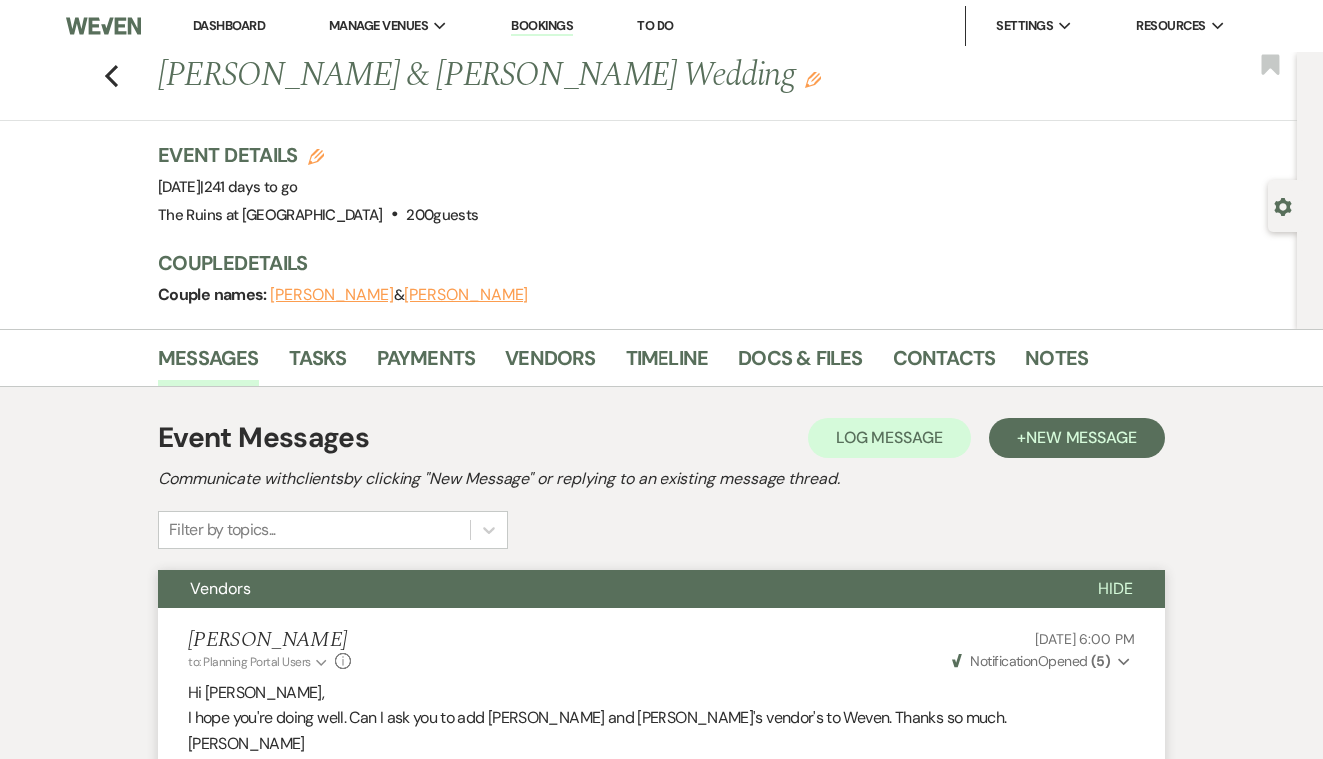
scroll to position [0, 0]
click at [110, 76] on use "button" at bounding box center [111, 76] width 13 height 22
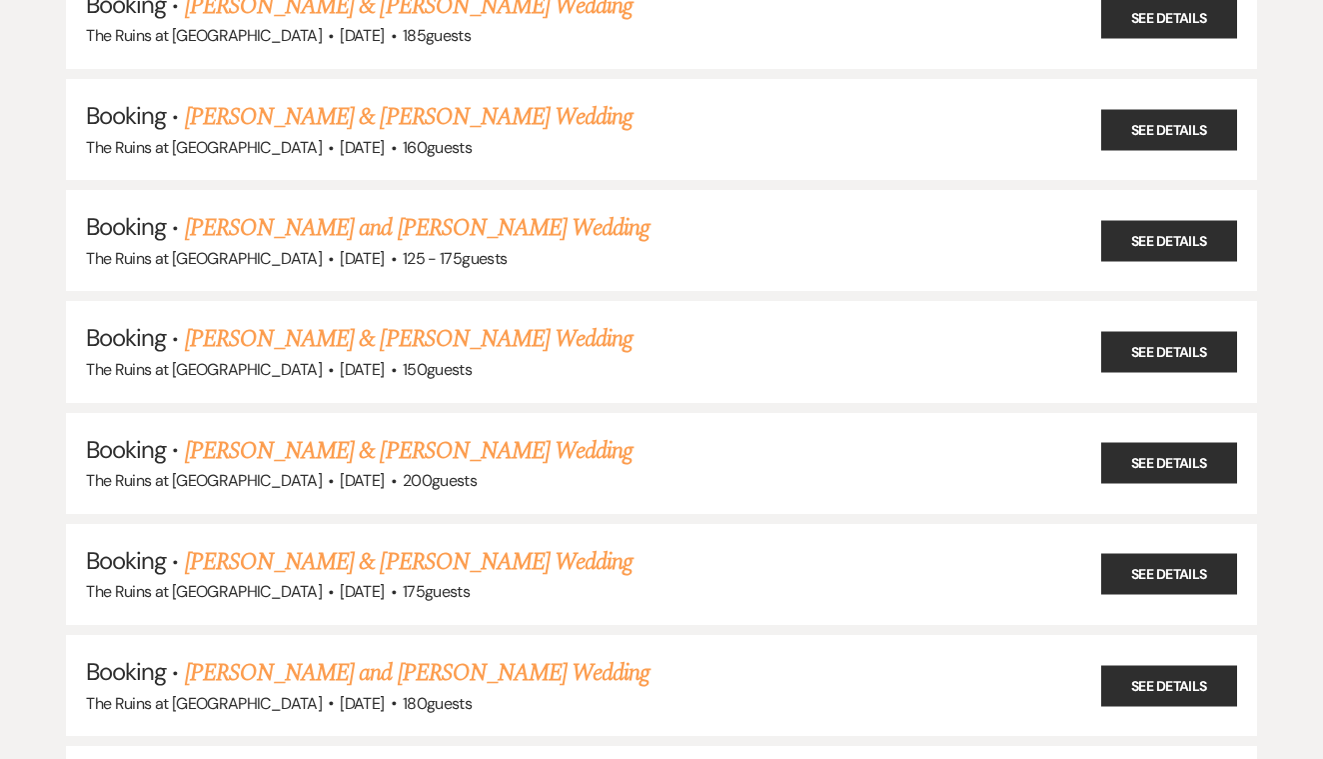
scroll to position [389, 0]
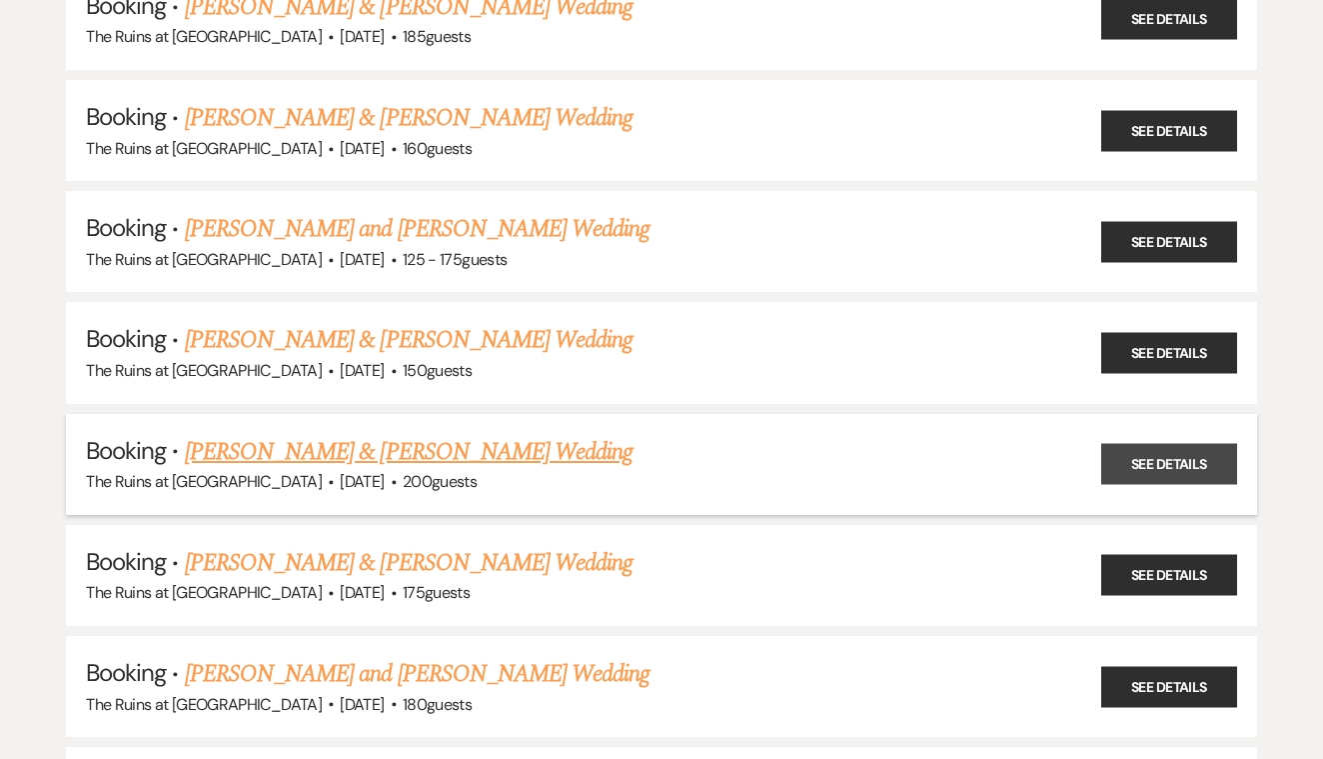
click at [1132, 446] on link "See Details" at bounding box center [1169, 464] width 136 height 41
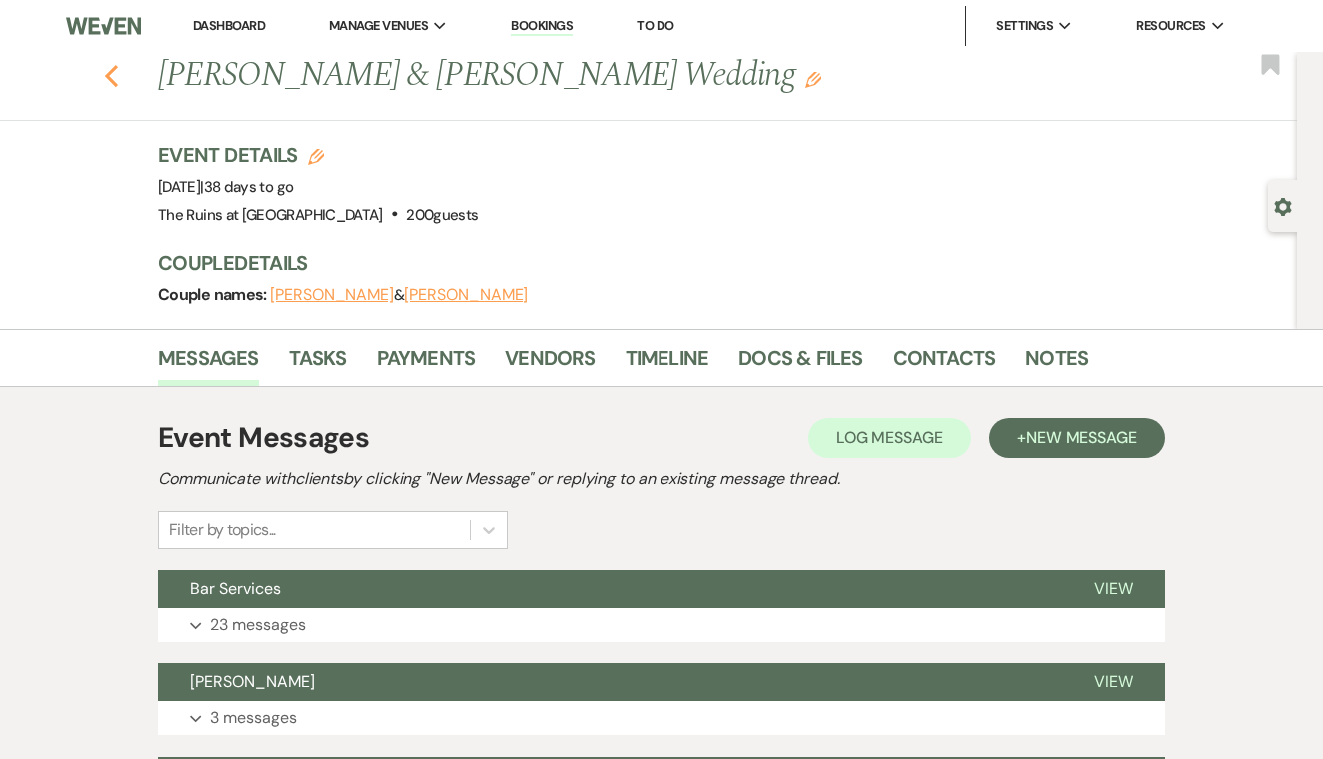
click at [111, 67] on icon "Previous" at bounding box center [111, 76] width 15 height 24
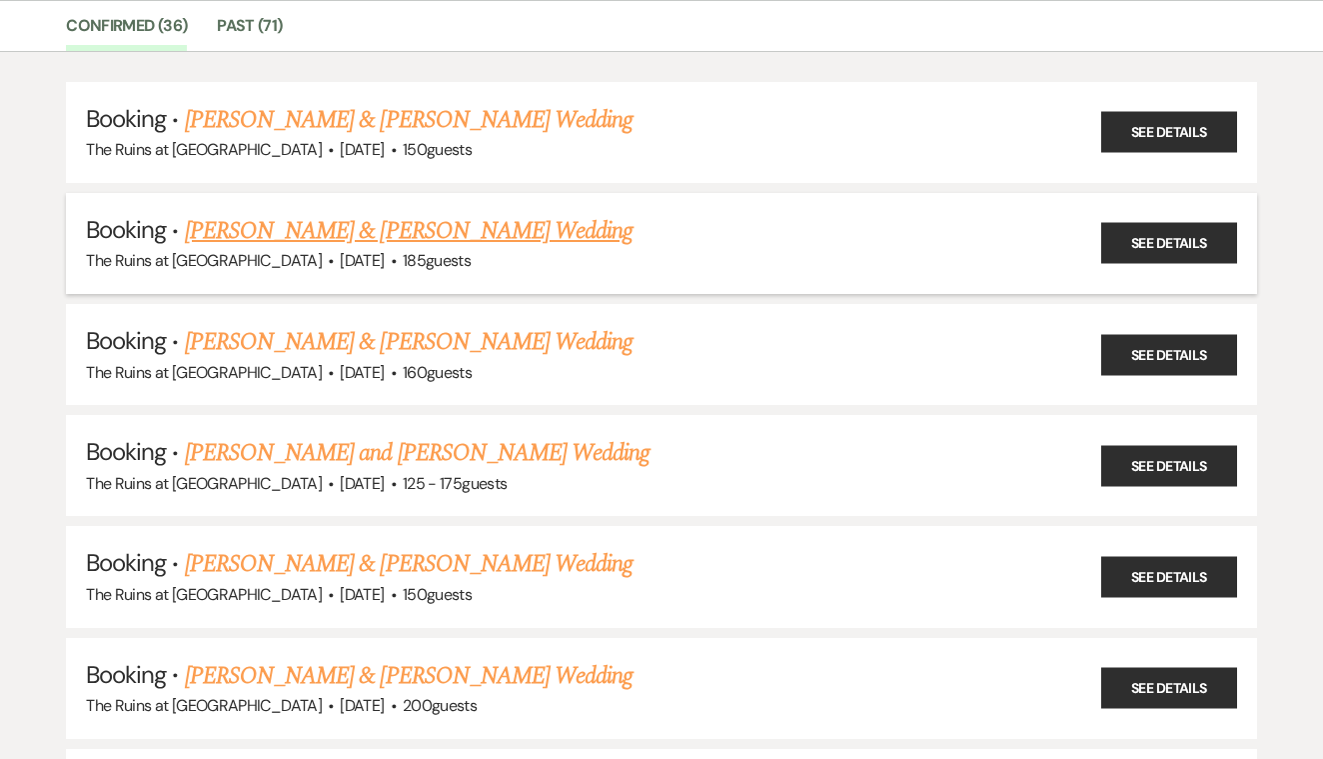
scroll to position [160, 0]
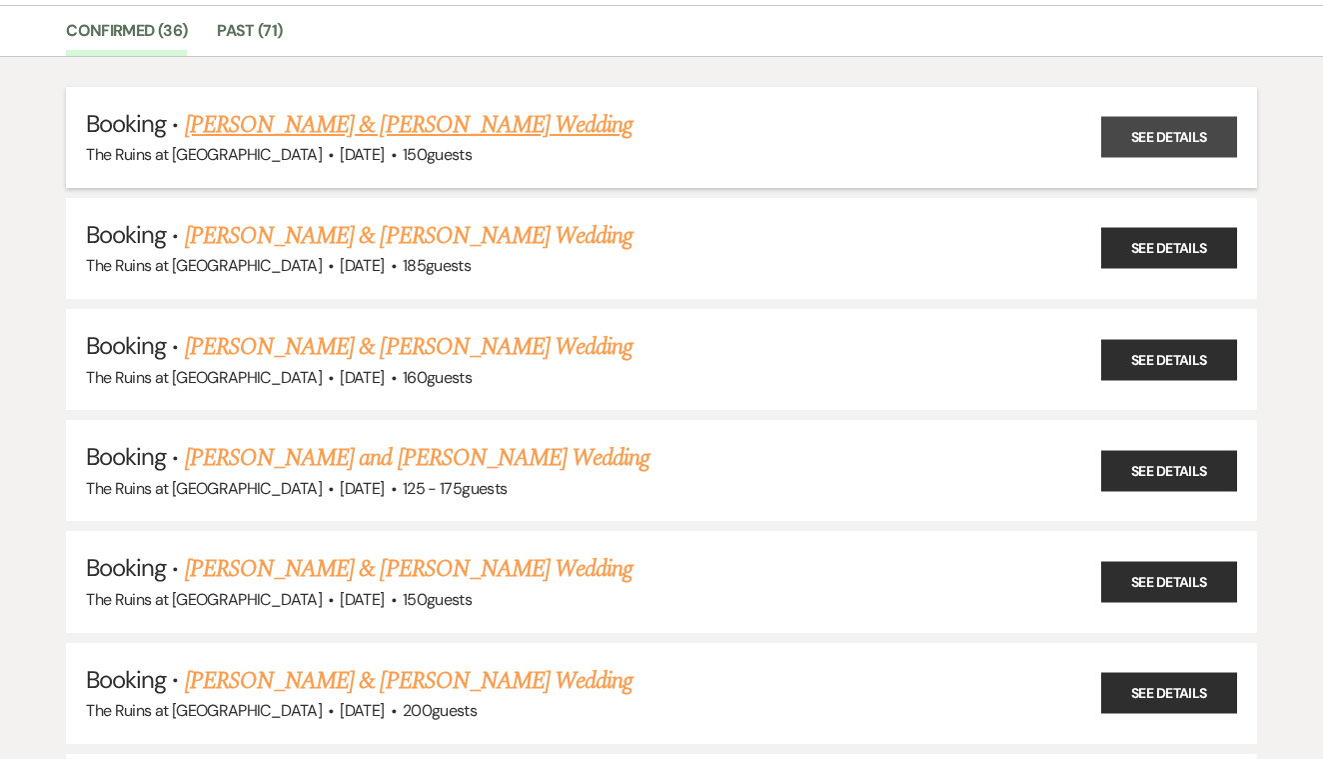
click at [1121, 140] on link "See Details" at bounding box center [1169, 137] width 136 height 41
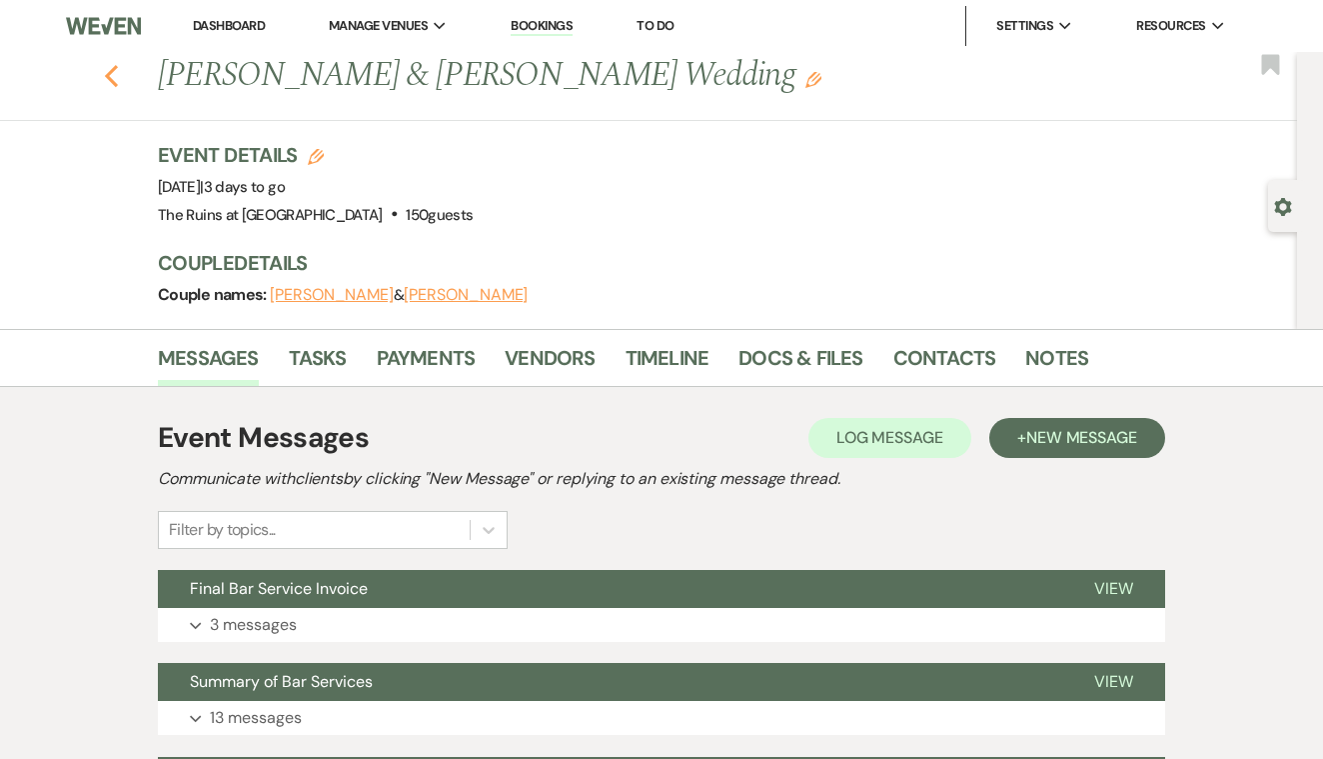
click at [114, 77] on icon "Previous" at bounding box center [111, 76] width 15 height 24
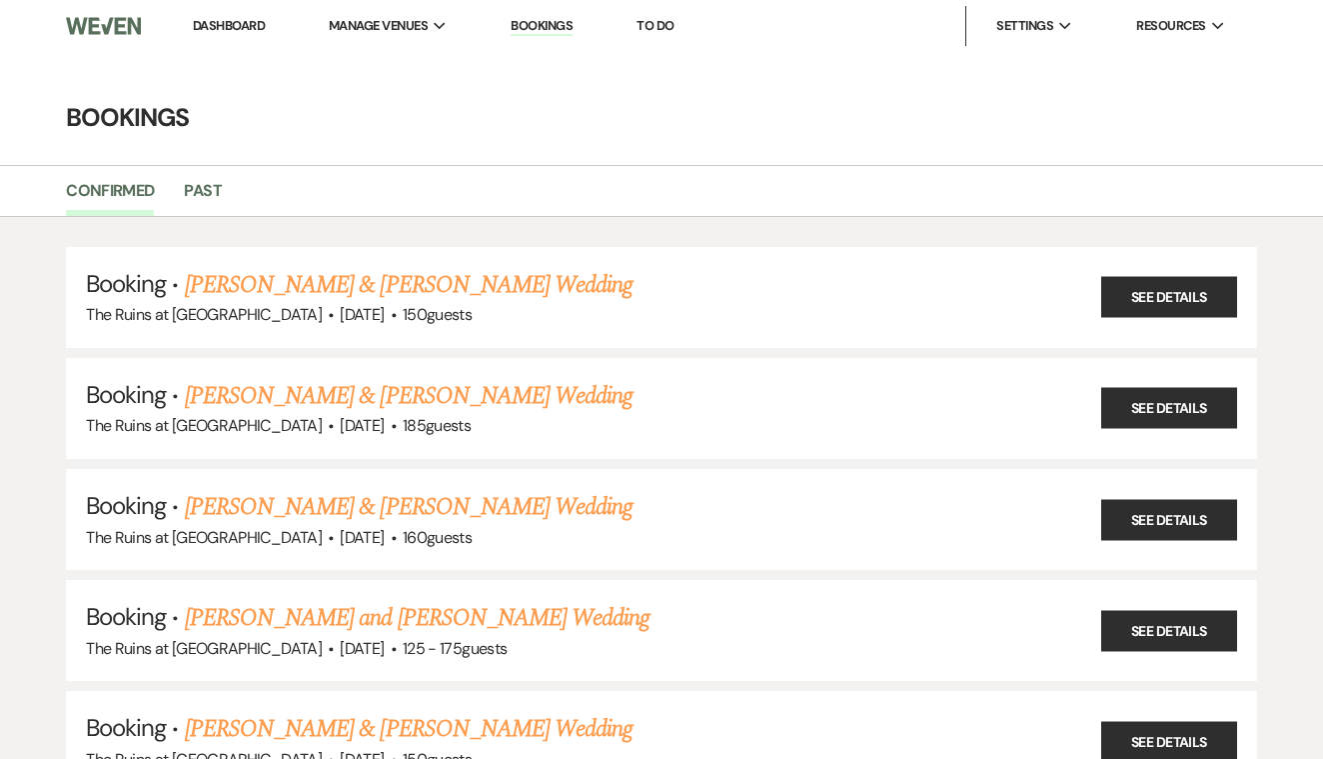
scroll to position [160, 0]
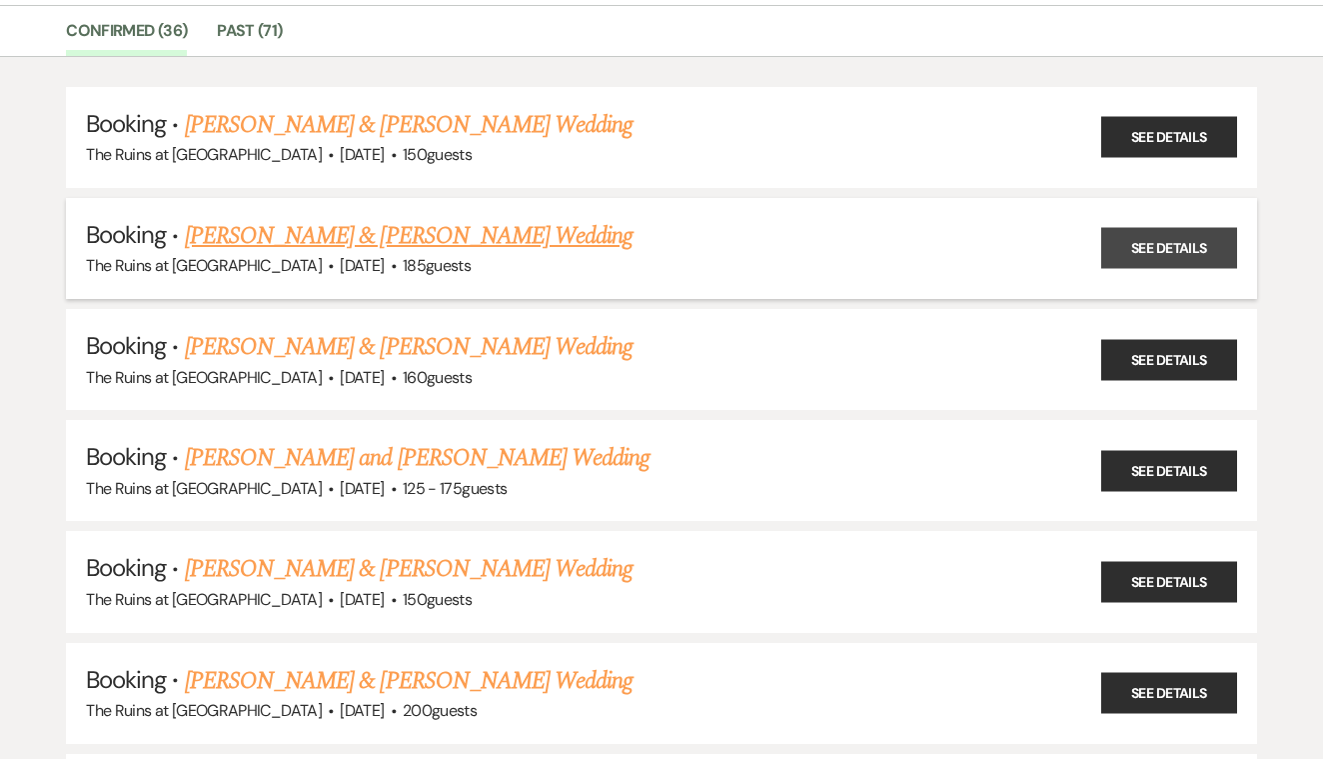
click at [1149, 250] on link "See Details" at bounding box center [1169, 248] width 136 height 41
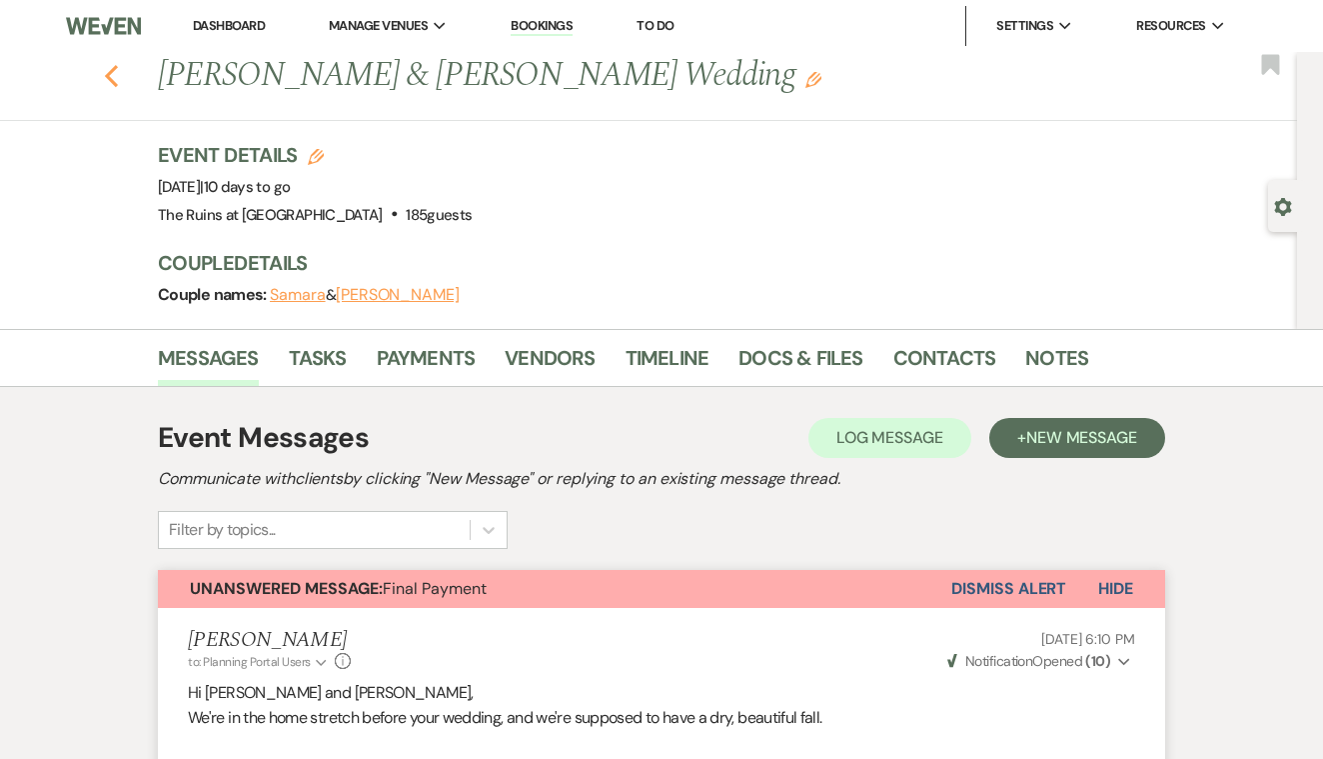
click at [113, 79] on use "button" at bounding box center [111, 76] width 13 height 22
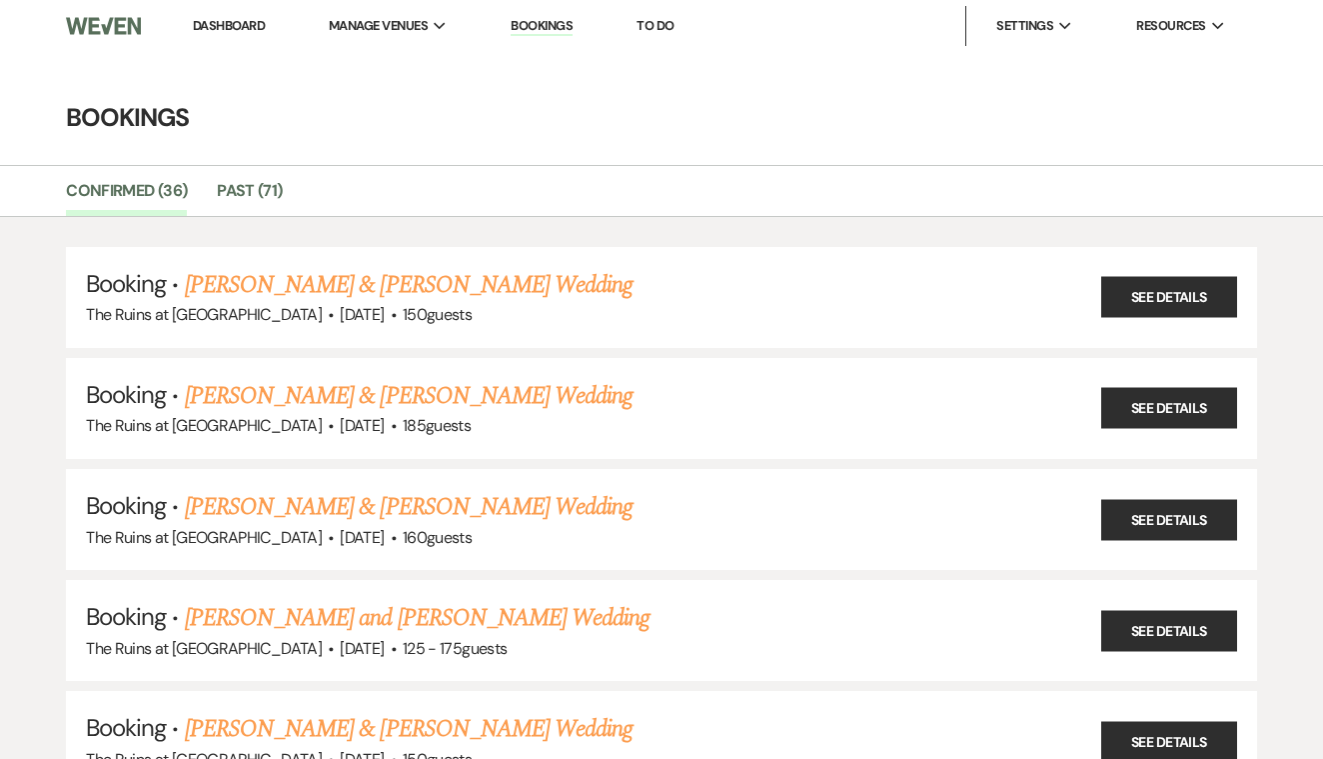
scroll to position [160, 0]
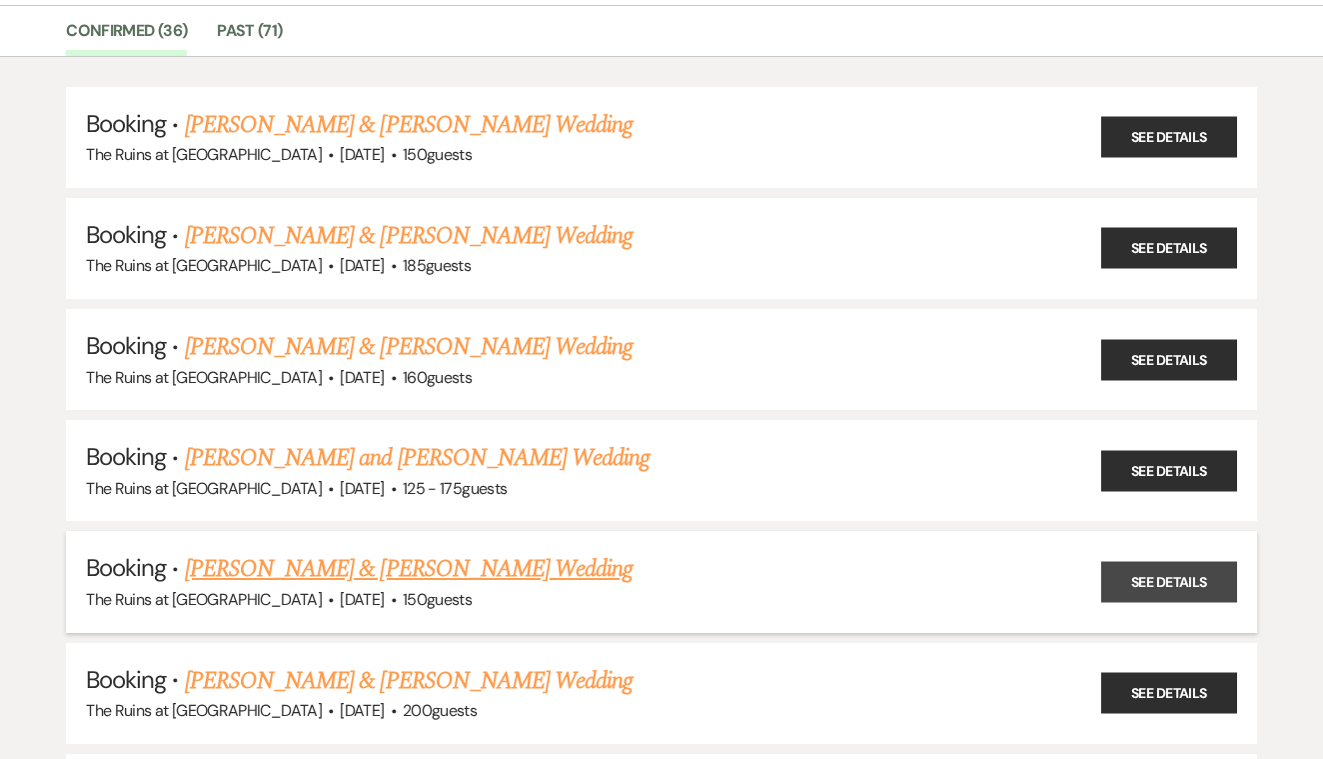
click at [1135, 567] on link "See Details" at bounding box center [1169, 581] width 136 height 41
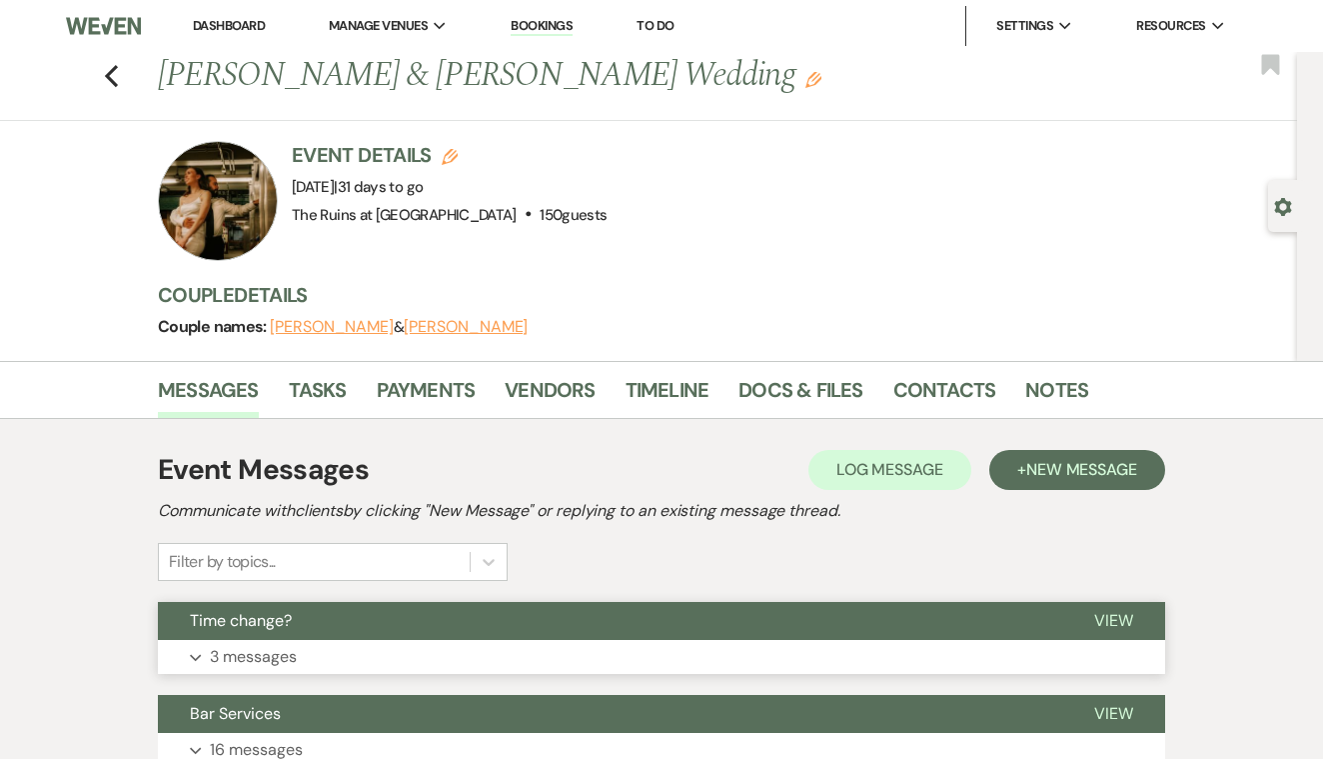
click at [1113, 619] on span "View" at bounding box center [1113, 620] width 39 height 21
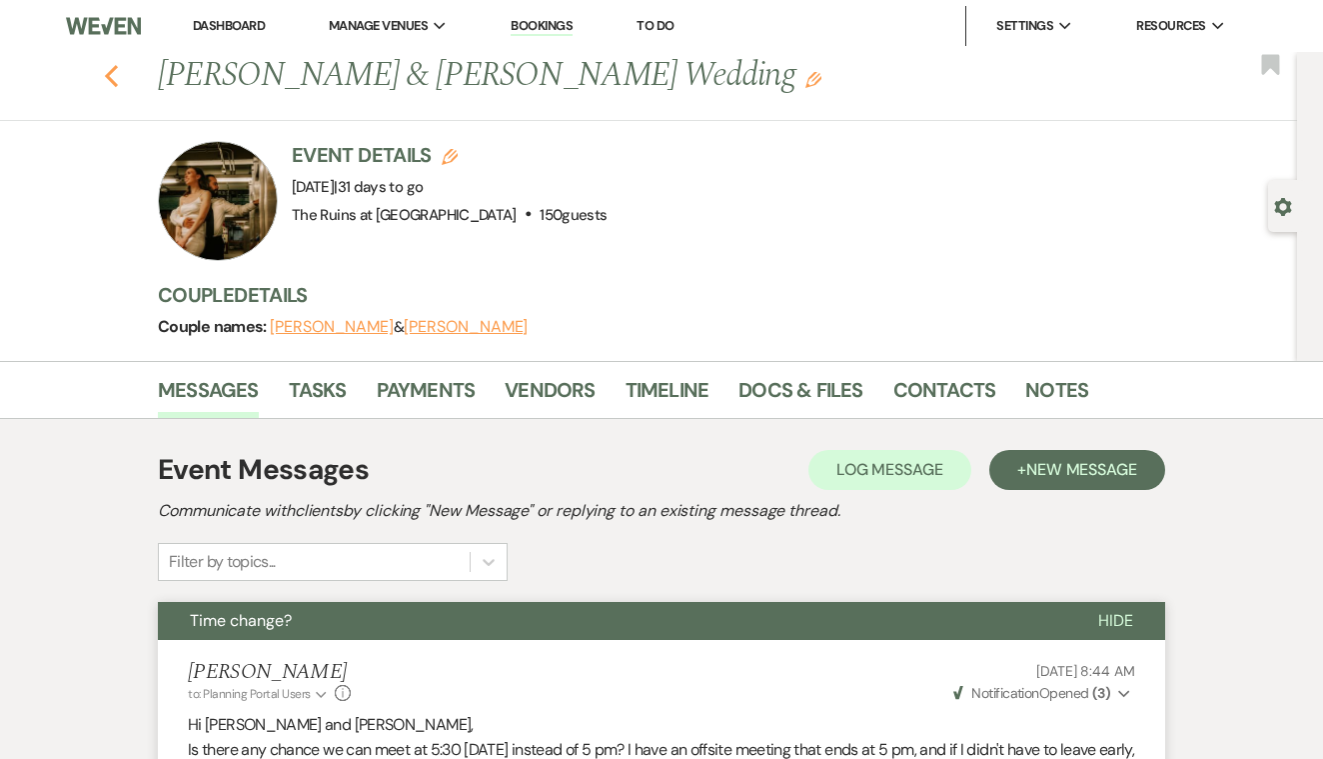
click at [111, 75] on icon "Previous" at bounding box center [111, 76] width 15 height 24
